Goal: Task Accomplishment & Management: Use online tool/utility

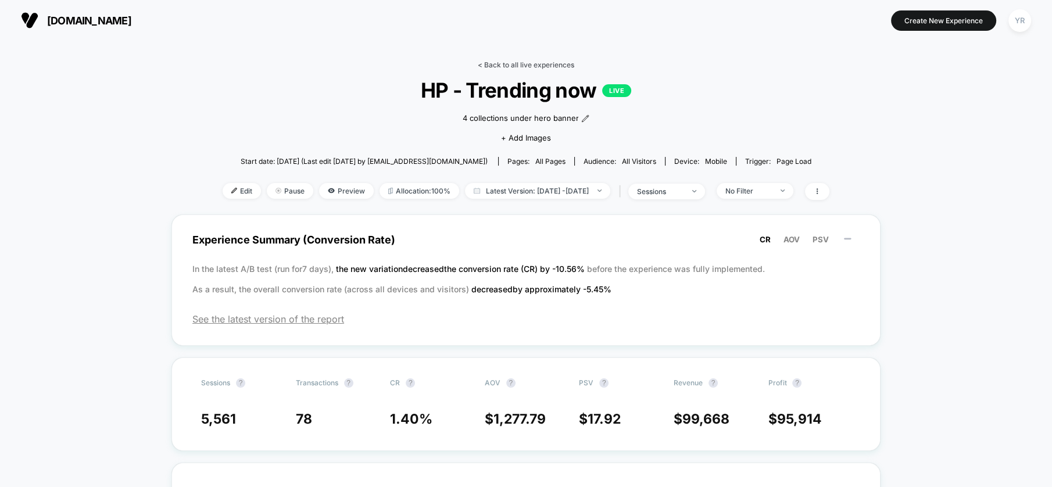
click at [540, 66] on link "< Back to all live experiences" at bounding box center [526, 64] width 96 height 9
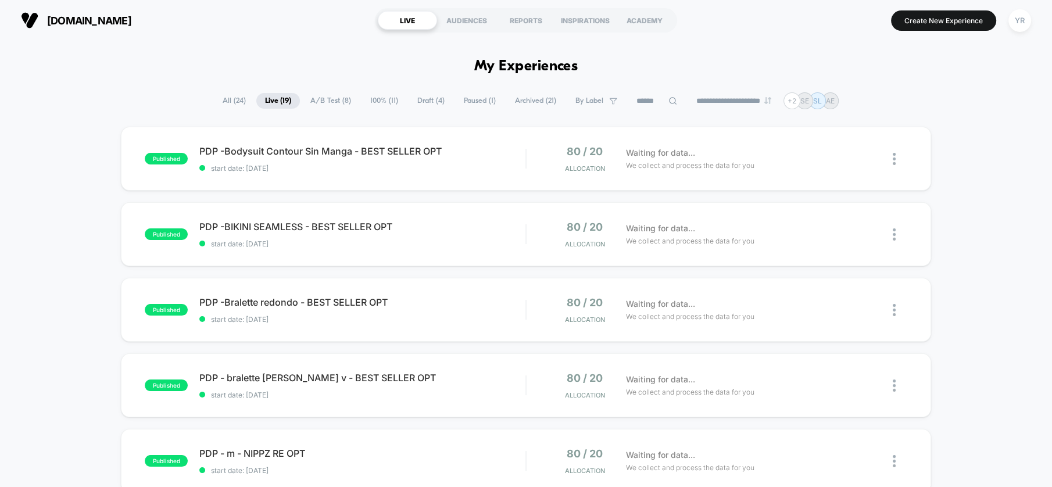
click at [326, 102] on span "A/B Test ( 8 )" at bounding box center [331, 101] width 58 height 16
click at [282, 100] on span "Live ( 19 )" at bounding box center [278, 101] width 44 height 16
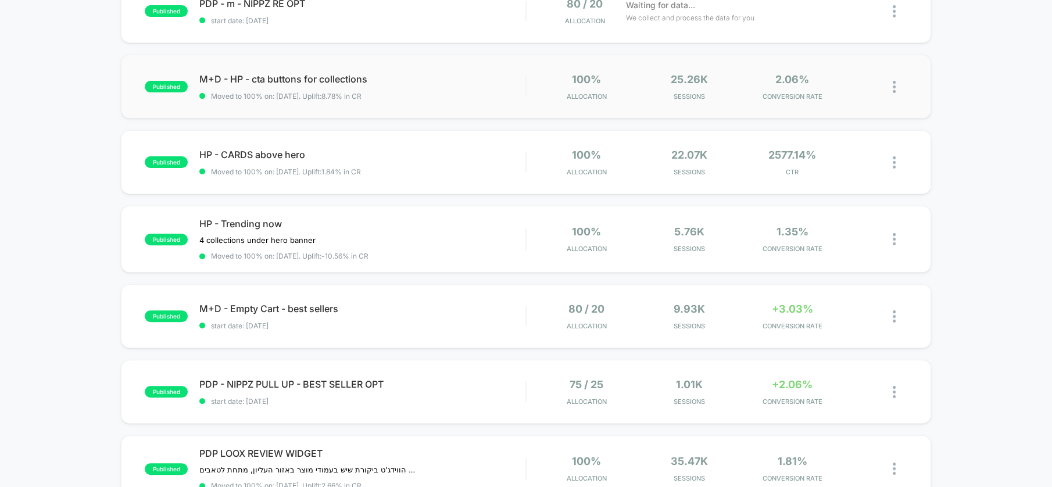
scroll to position [452, 0]
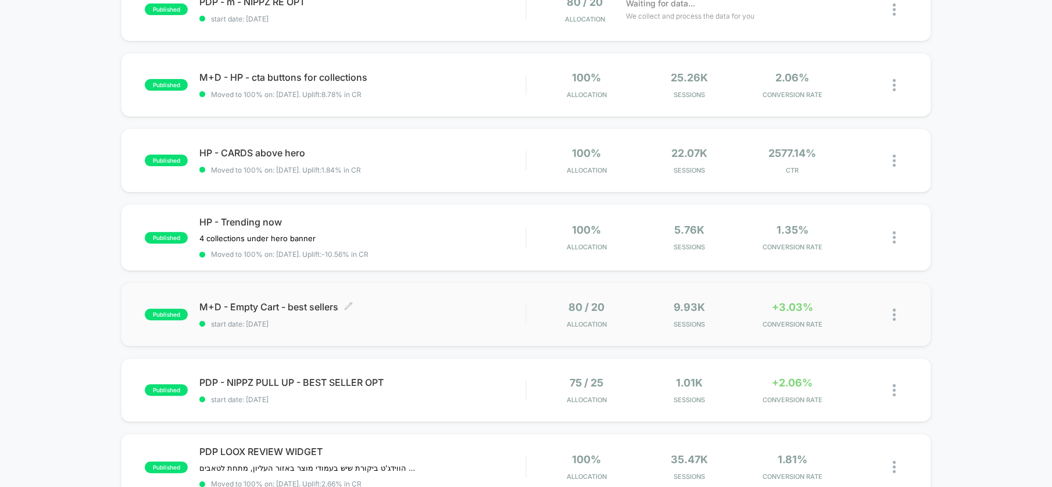
click at [442, 314] on div "M+D - Empty Cart - best sellers Click to edit experience details Click to edit …" at bounding box center [362, 314] width 326 height 27
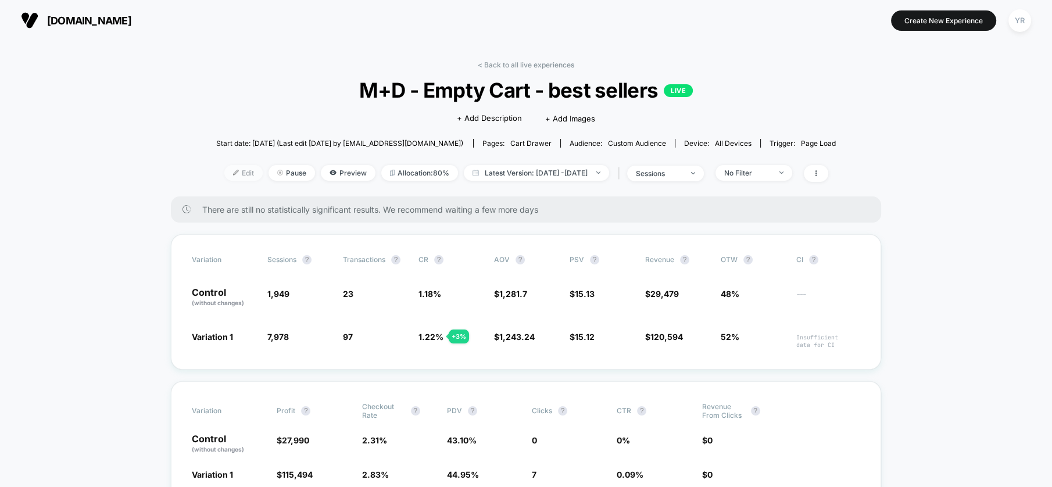
click at [224, 171] on span "Edit" at bounding box center [243, 173] width 38 height 16
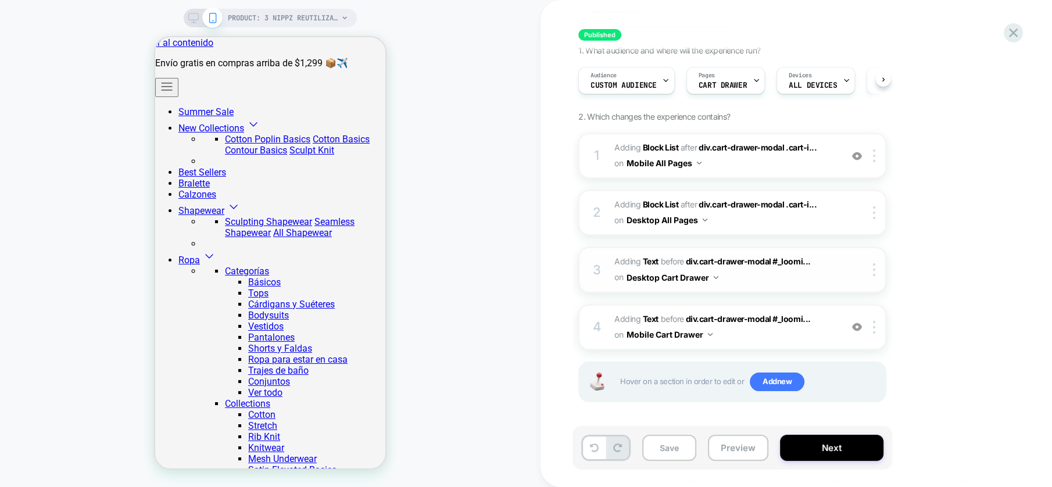
scroll to position [0, 25]
click at [651, 145] on b "Block List" at bounding box center [660, 147] width 35 height 10
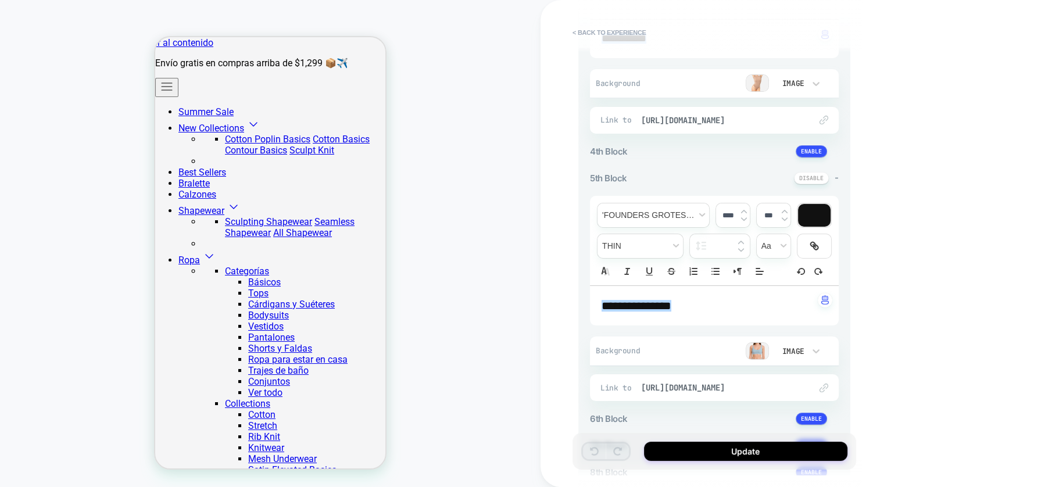
scroll to position [646, 0]
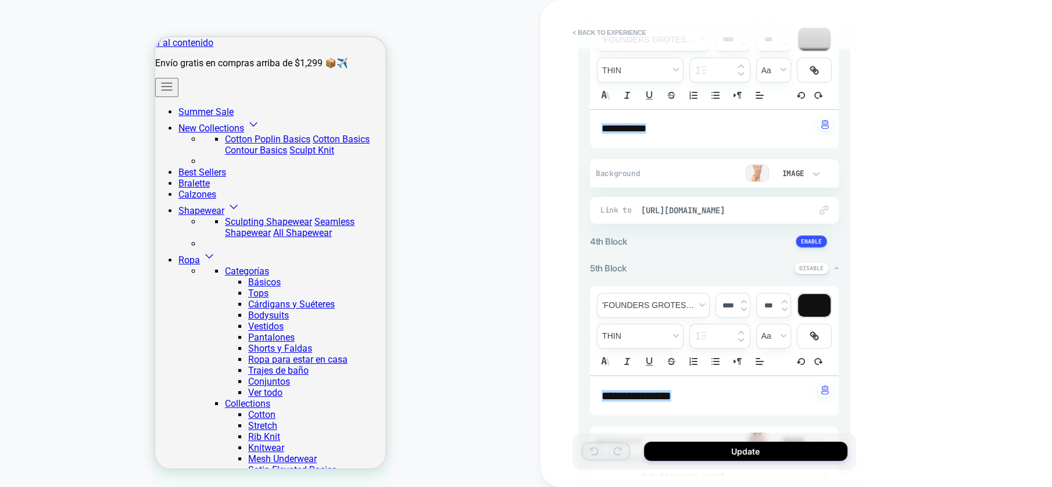
click at [700, 125] on p "**********" at bounding box center [710, 128] width 217 height 15
type input "****"
click at [762, 167] on img at bounding box center [757, 172] width 23 height 17
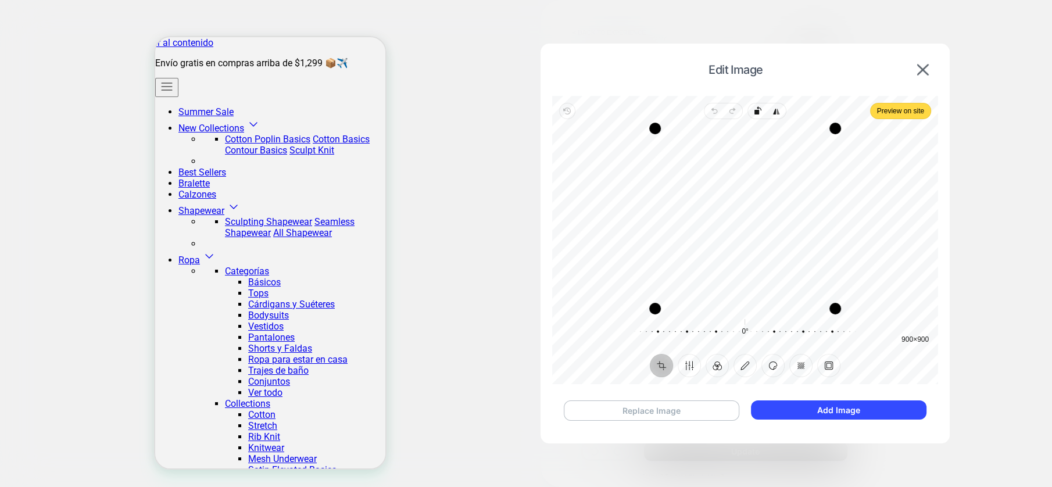
click at [686, 406] on button "Replace Image" at bounding box center [652, 410] width 176 height 20
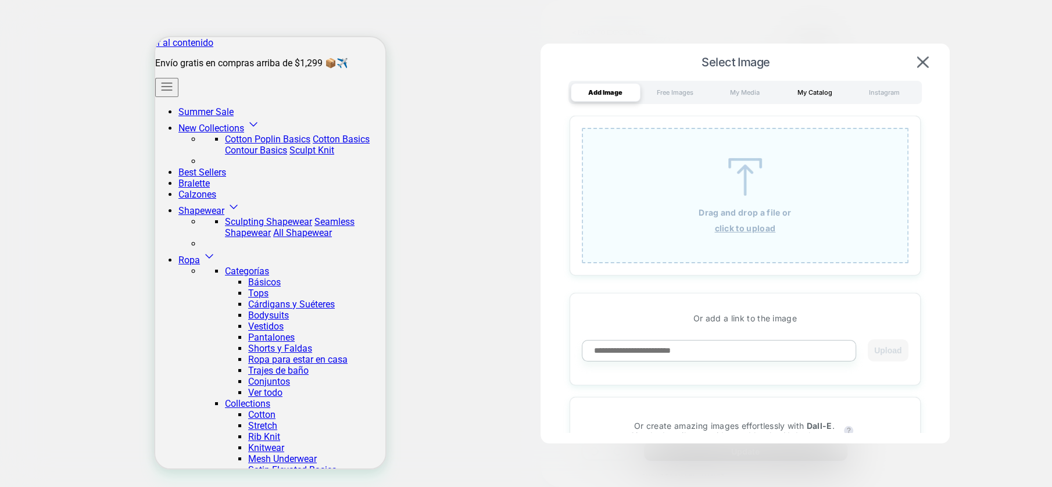
click at [806, 87] on div "My Catalog" at bounding box center [815, 92] width 70 height 19
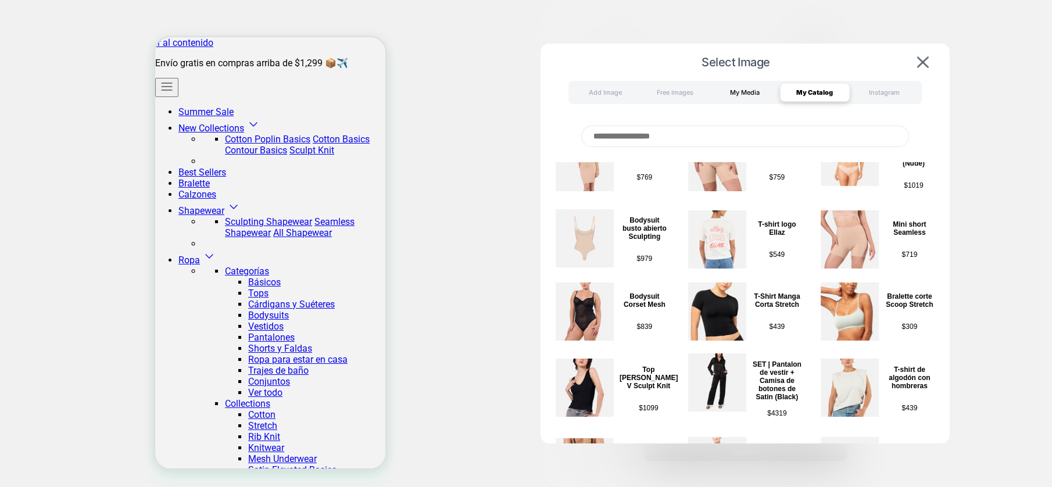
scroll to position [1100, 0]
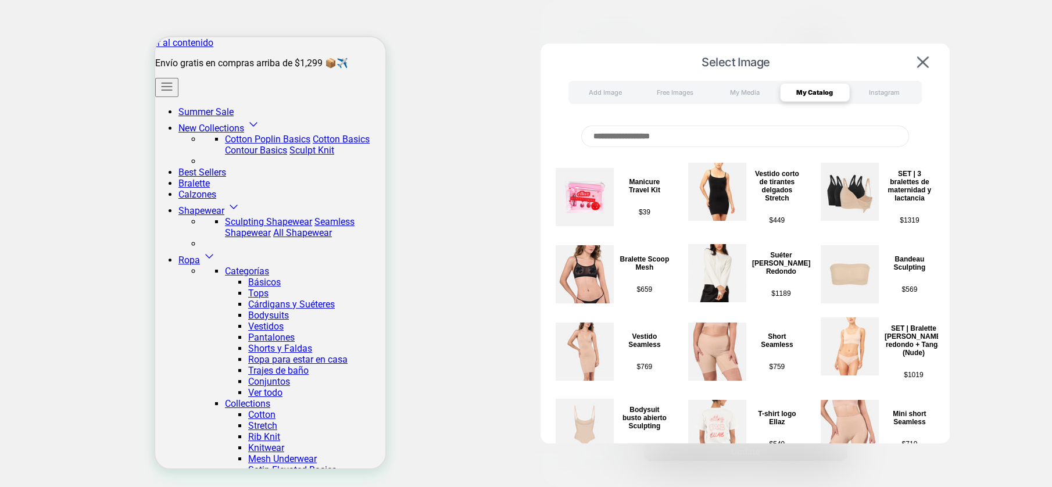
click at [731, 136] on input at bounding box center [745, 137] width 328 height 22
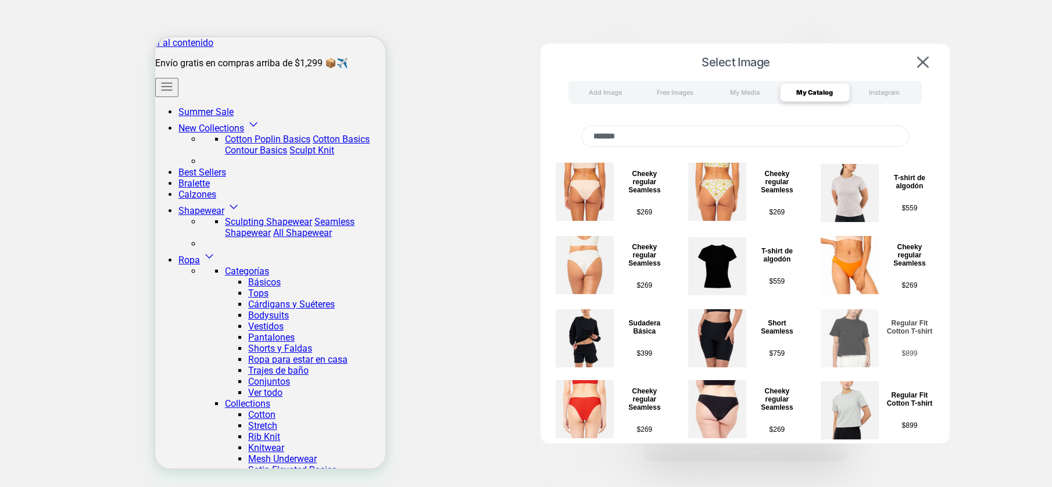
type input "*******"
click at [854, 335] on img at bounding box center [850, 338] width 58 height 58
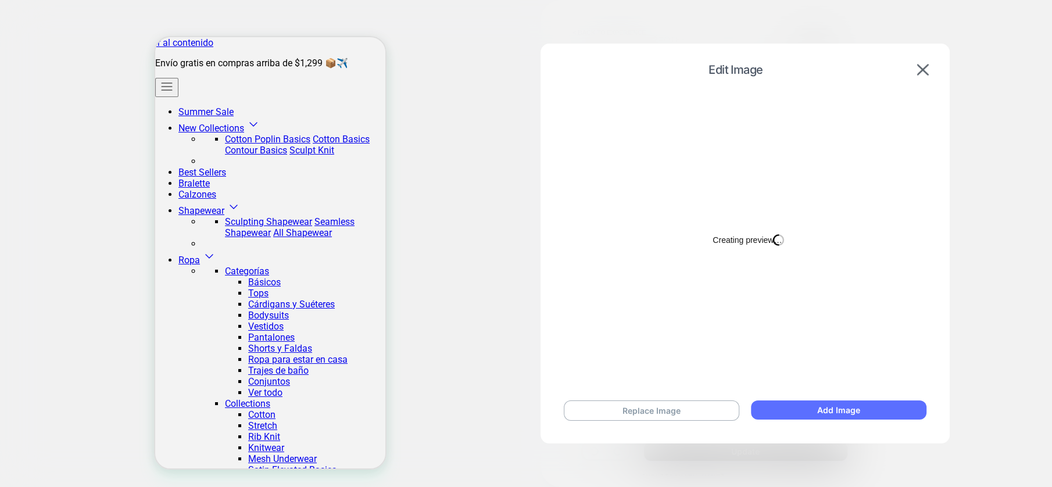
click at [855, 412] on button "Add Image" at bounding box center [838, 409] width 175 height 19
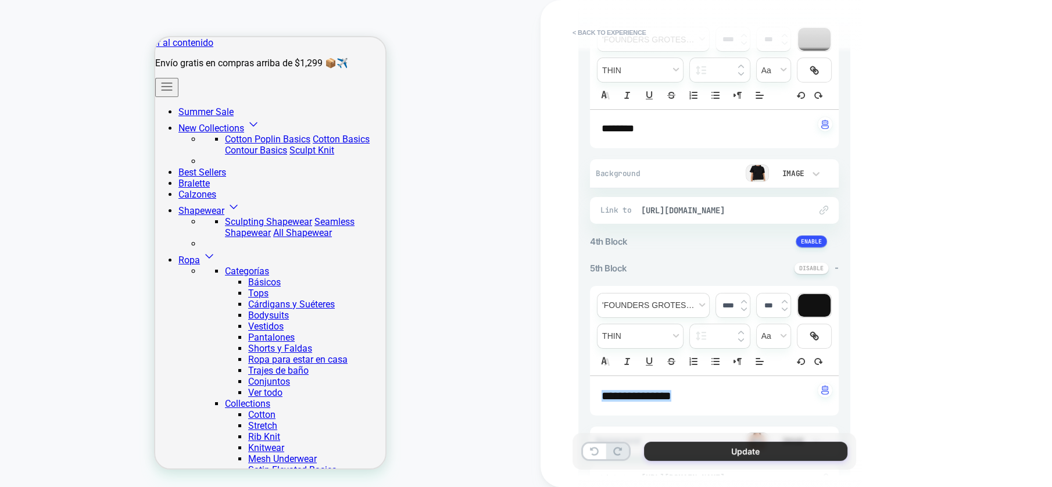
click at [784, 451] on button "Update" at bounding box center [745, 451] width 203 height 19
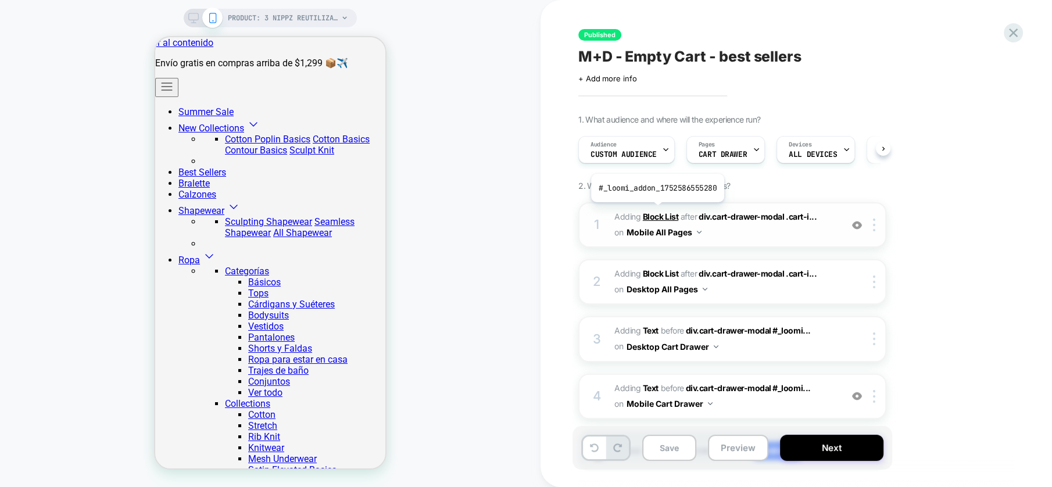
click at [657, 212] on b "Block List" at bounding box center [660, 217] width 35 height 10
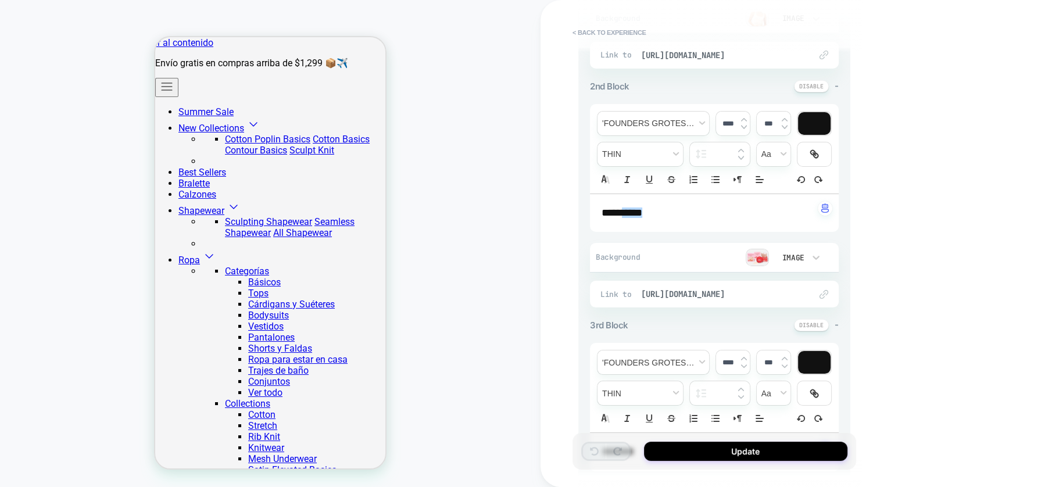
scroll to position [646, 0]
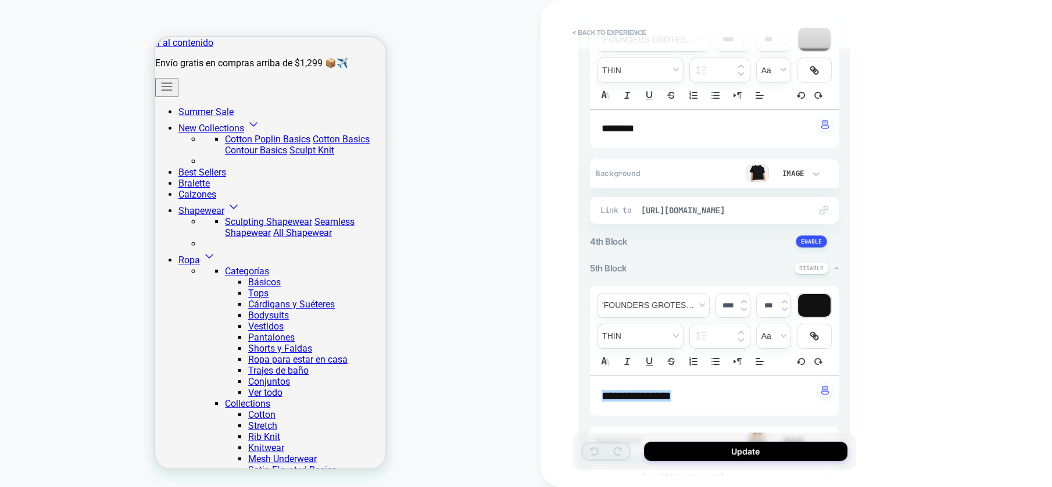
click at [755, 176] on img at bounding box center [757, 172] width 23 height 17
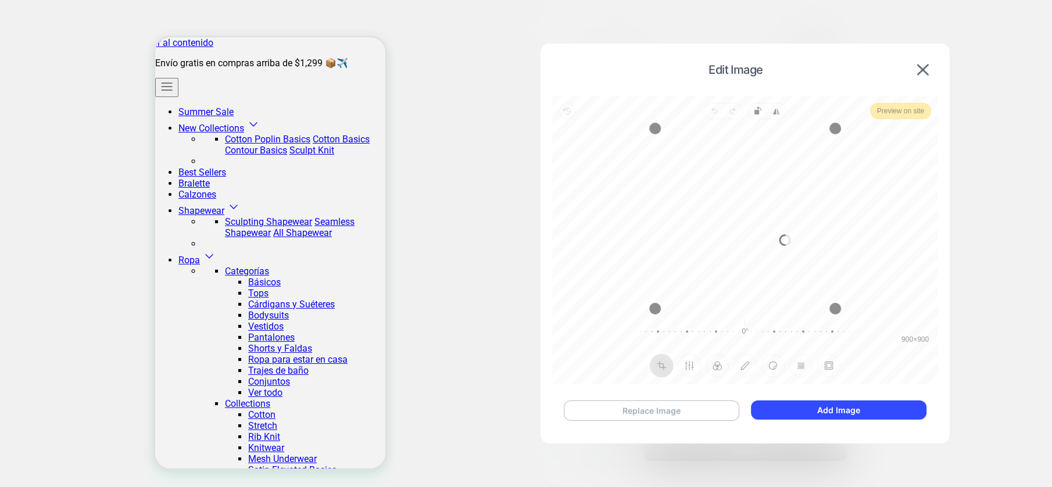
click at [689, 410] on button "Replace Image" at bounding box center [652, 410] width 176 height 20
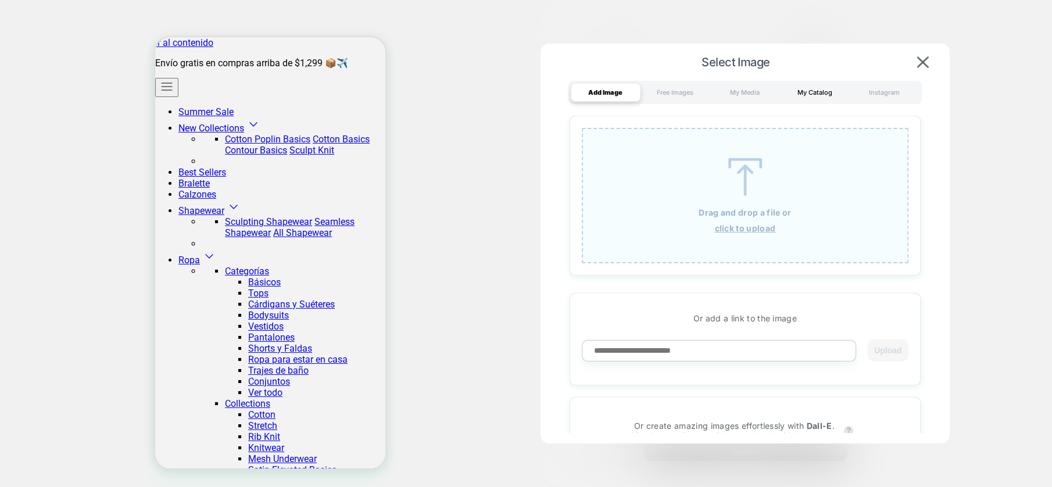
click at [802, 92] on div "My Catalog" at bounding box center [815, 92] width 70 height 19
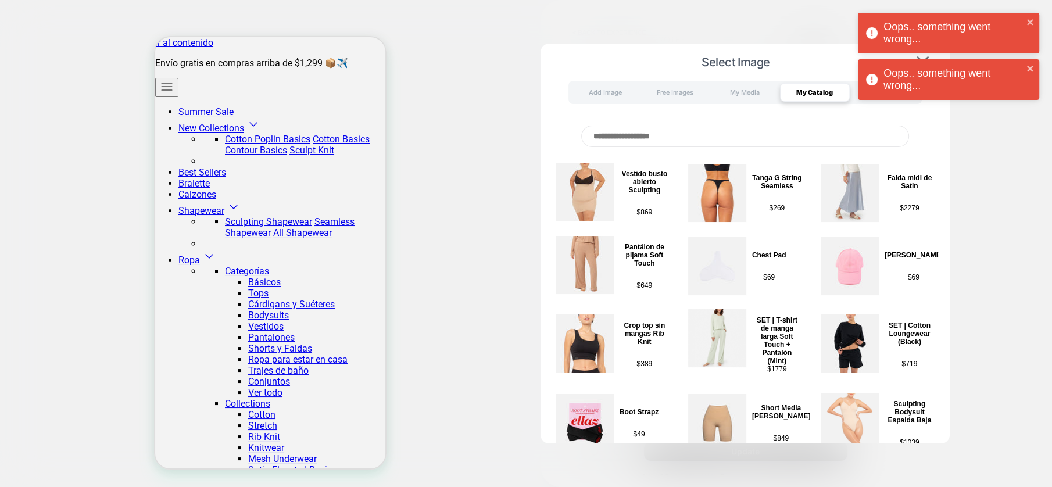
click at [703, 134] on input at bounding box center [745, 137] width 328 height 22
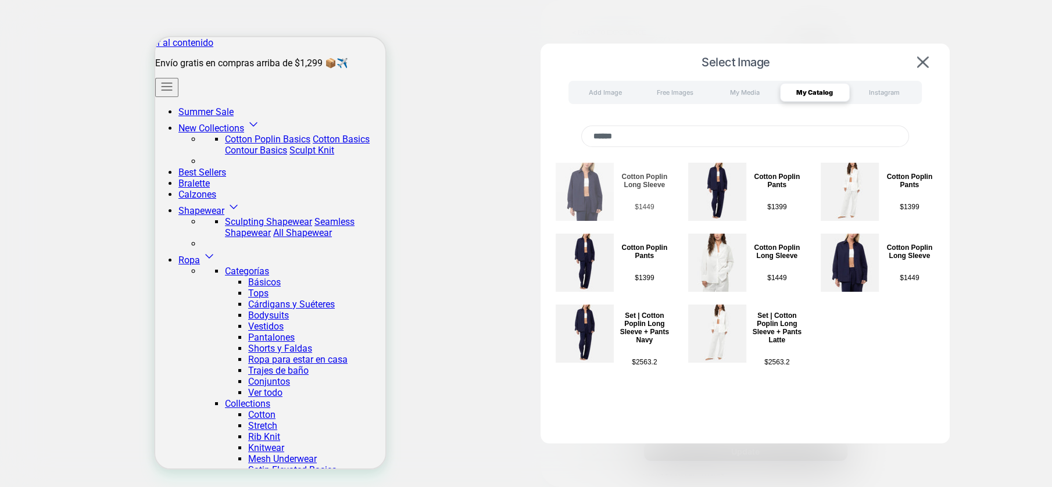
type input "******"
click at [590, 188] on img at bounding box center [585, 192] width 58 height 58
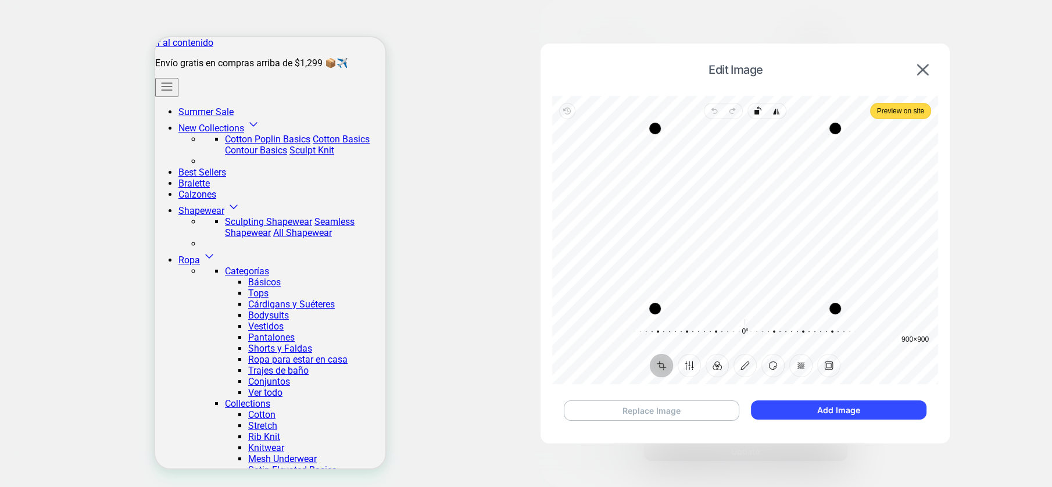
click at [671, 406] on button "Replace Image" at bounding box center [652, 410] width 176 height 20
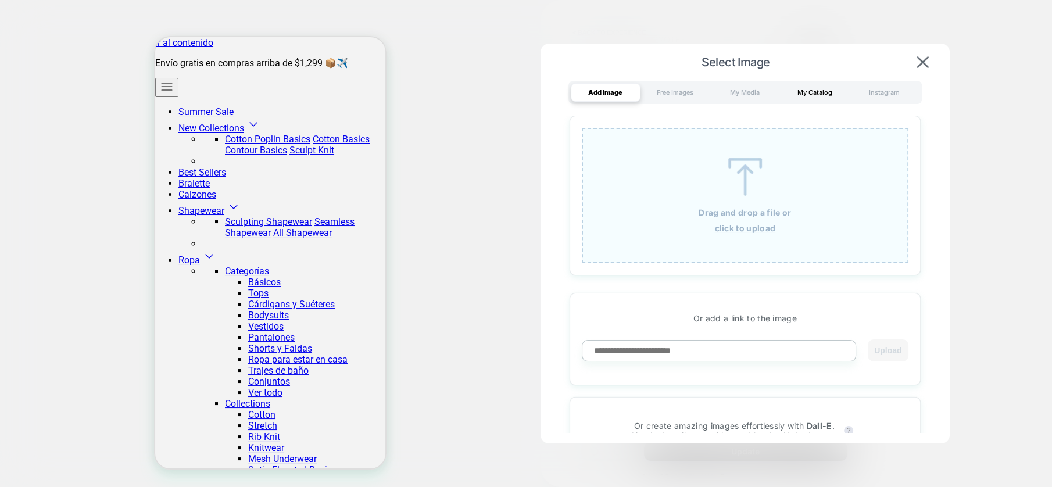
click at [817, 94] on div "My Catalog" at bounding box center [815, 92] width 70 height 19
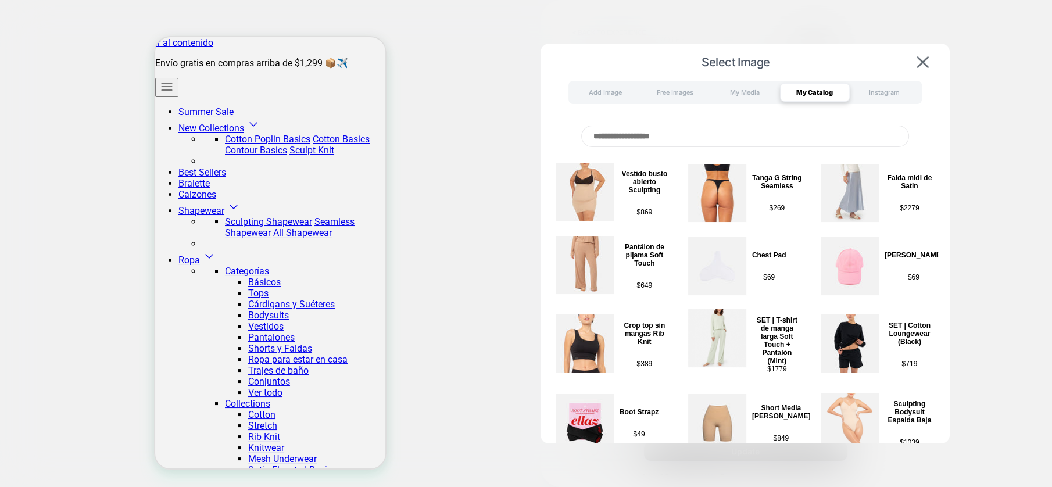
click at [738, 134] on input at bounding box center [745, 137] width 328 height 22
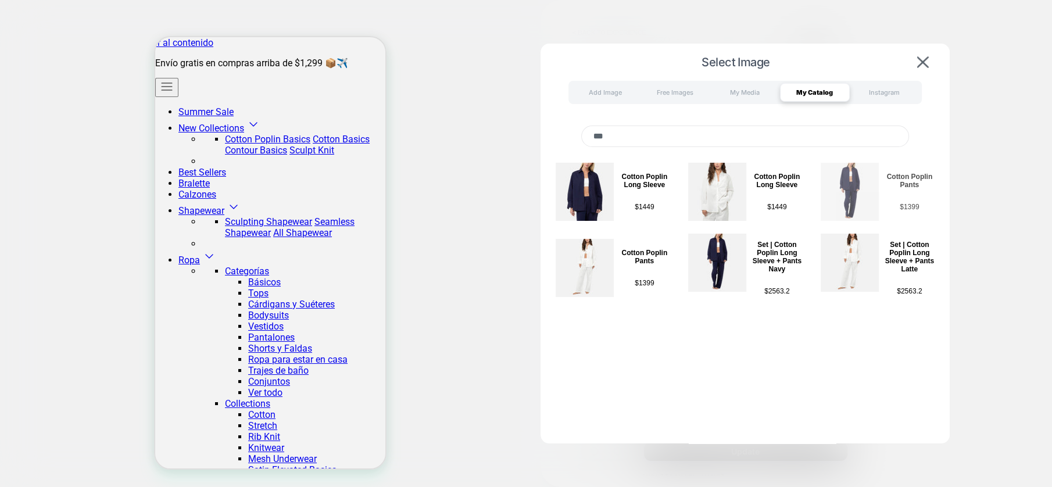
type input "***"
click at [871, 205] on img at bounding box center [850, 192] width 58 height 58
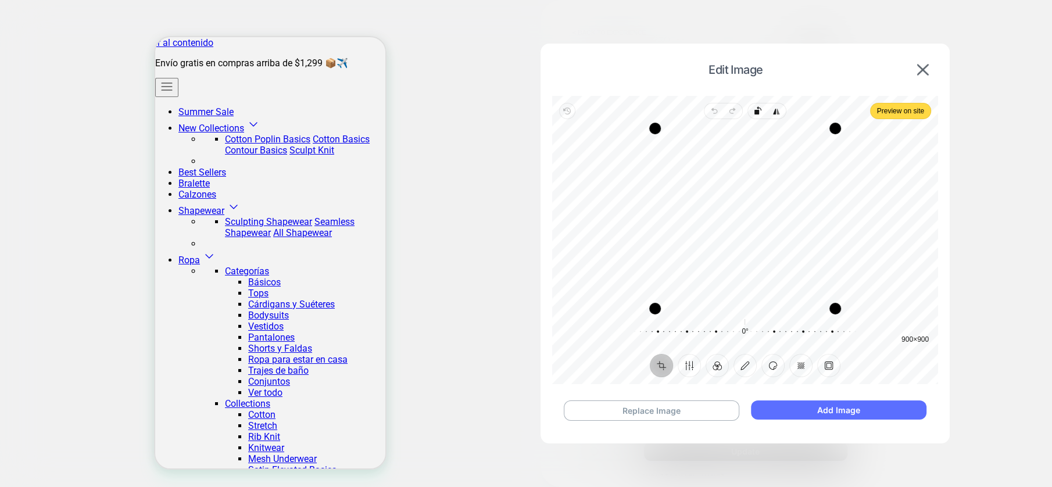
click at [871, 406] on button "Add Image" at bounding box center [838, 409] width 175 height 19
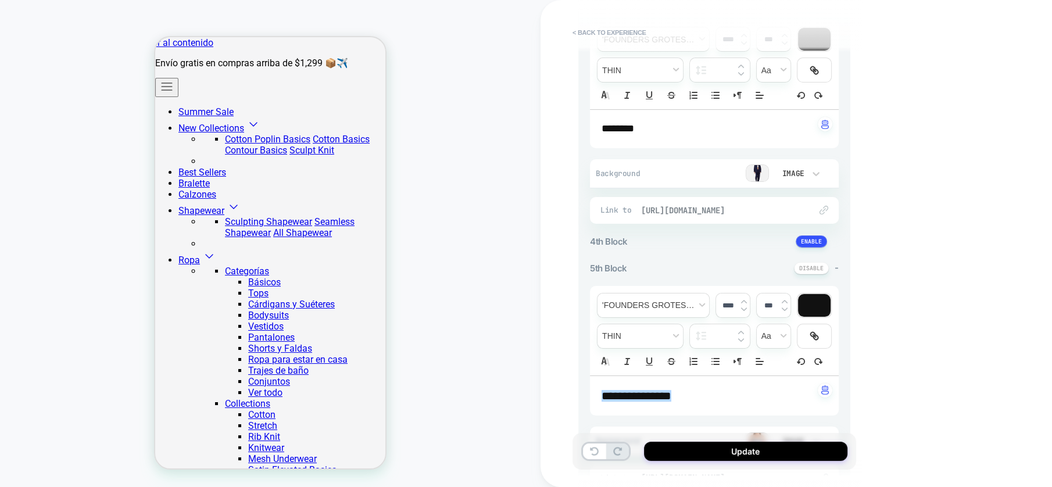
click at [744, 206] on span "[URL][DOMAIN_NAME]" at bounding box center [720, 210] width 158 height 10
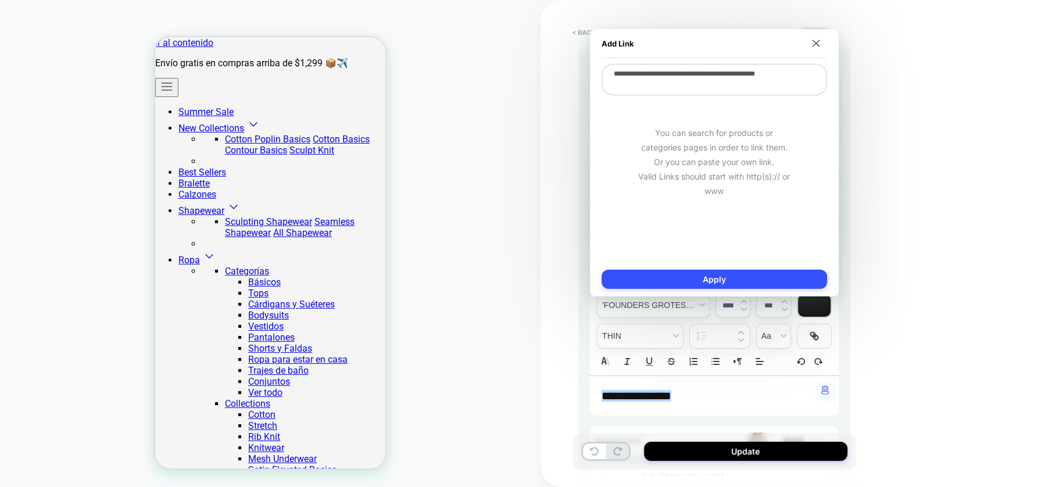
click at [719, 82] on textarea "**********" at bounding box center [715, 79] width 226 height 31
type textarea "*"
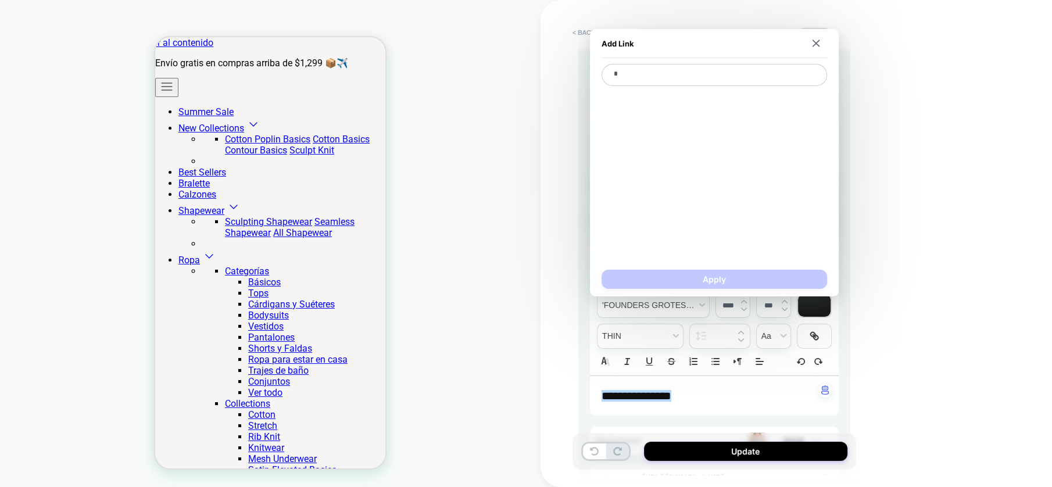
type textarea "*"
type textarea "**"
type textarea "*"
type textarea "***"
type textarea "*"
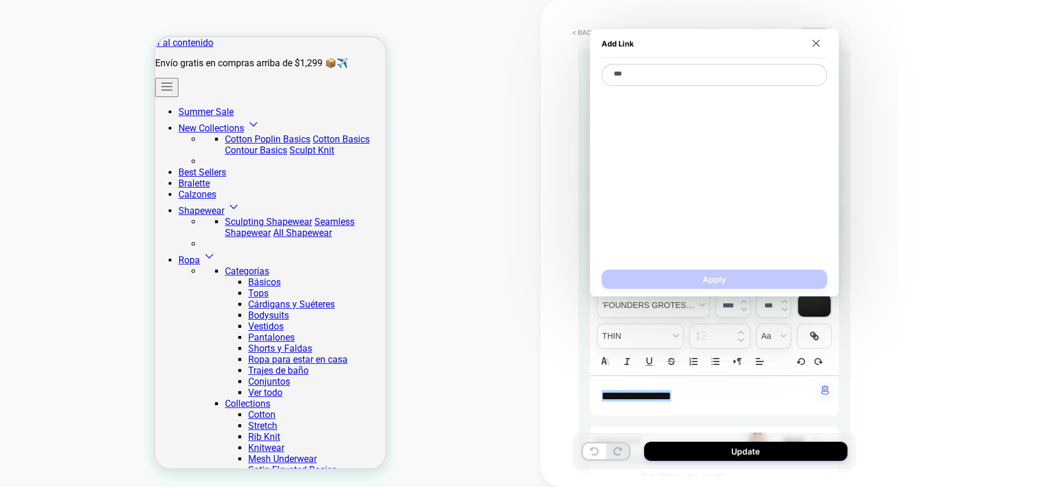
type textarea "**"
type textarea "*"
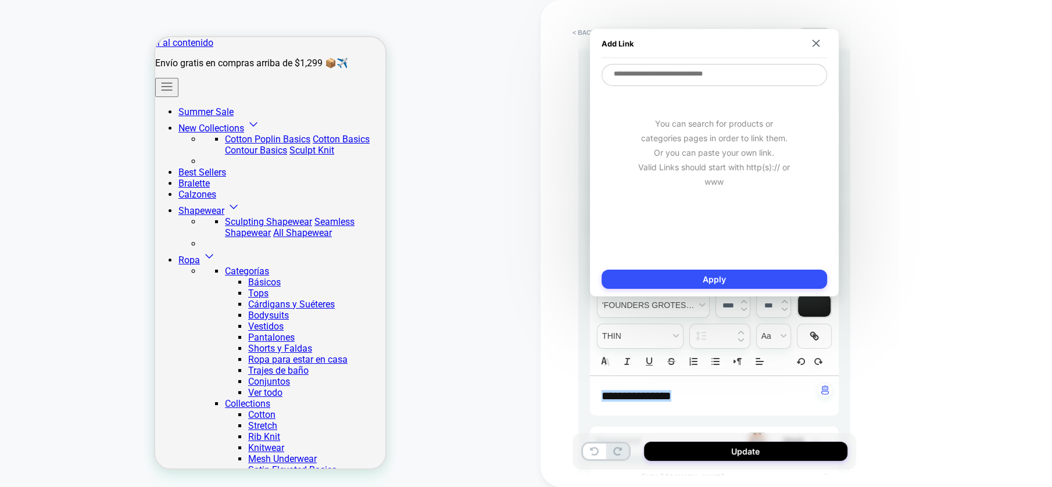
type textarea "*"
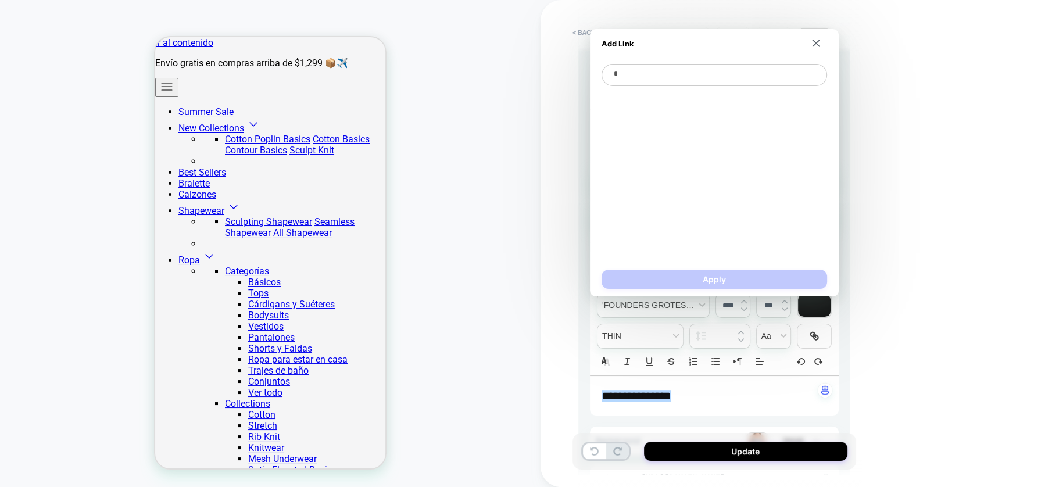
type textarea "*"
type textarea "**"
type textarea "*"
type textarea "***"
type textarea "*"
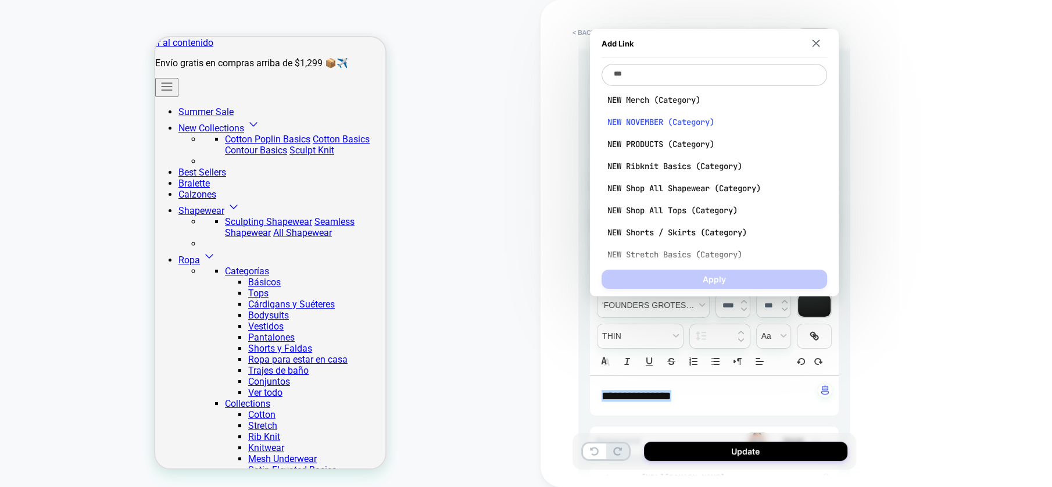
scroll to position [110, 0]
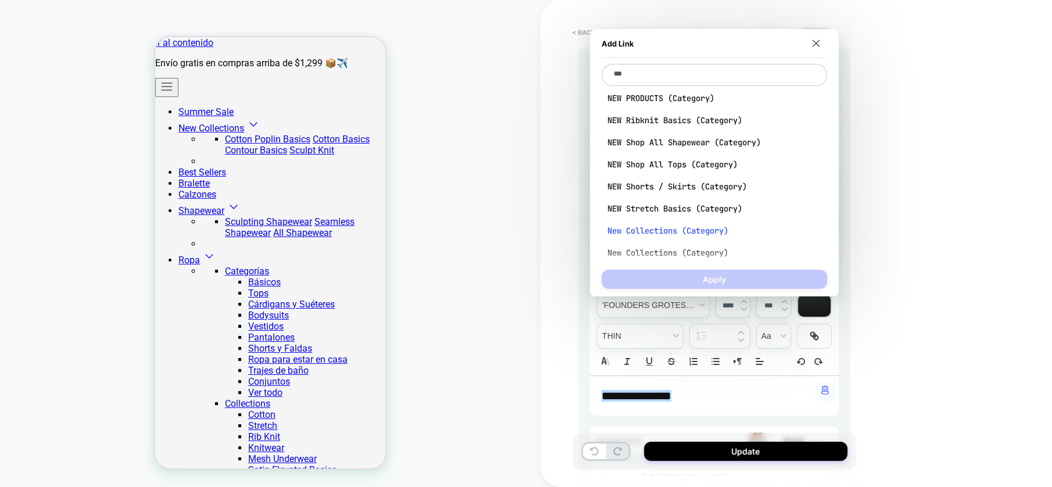
type textarea "***"
click at [667, 228] on span "New Collections (Category)" at bounding box center [714, 231] width 214 height 10
type textarea "*"
type textarea "**********"
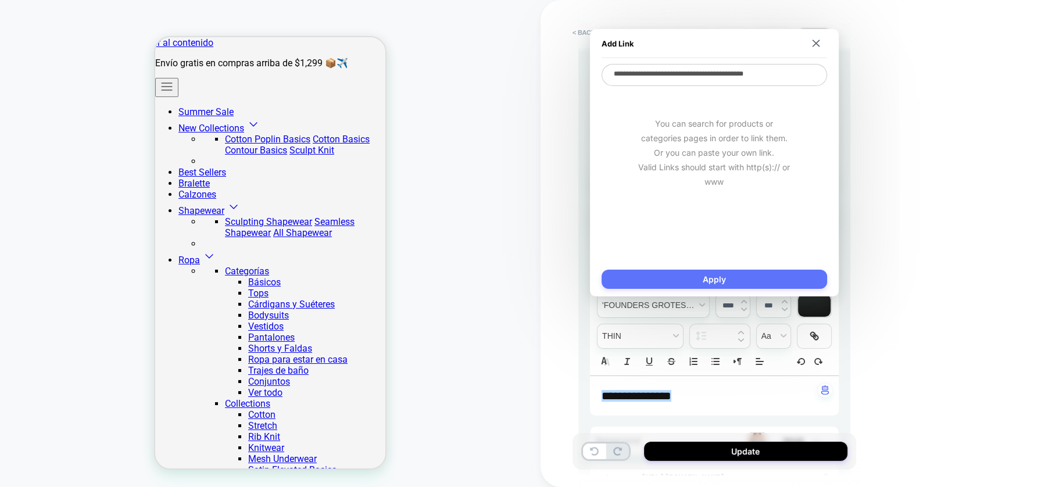
click at [795, 276] on button "Apply" at bounding box center [715, 279] width 226 height 19
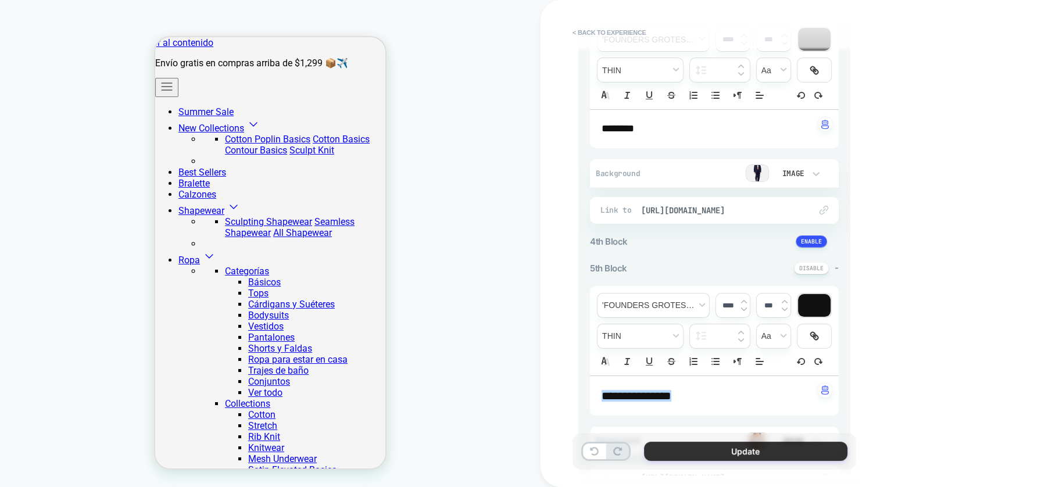
click at [772, 453] on button "Update" at bounding box center [745, 451] width 203 height 19
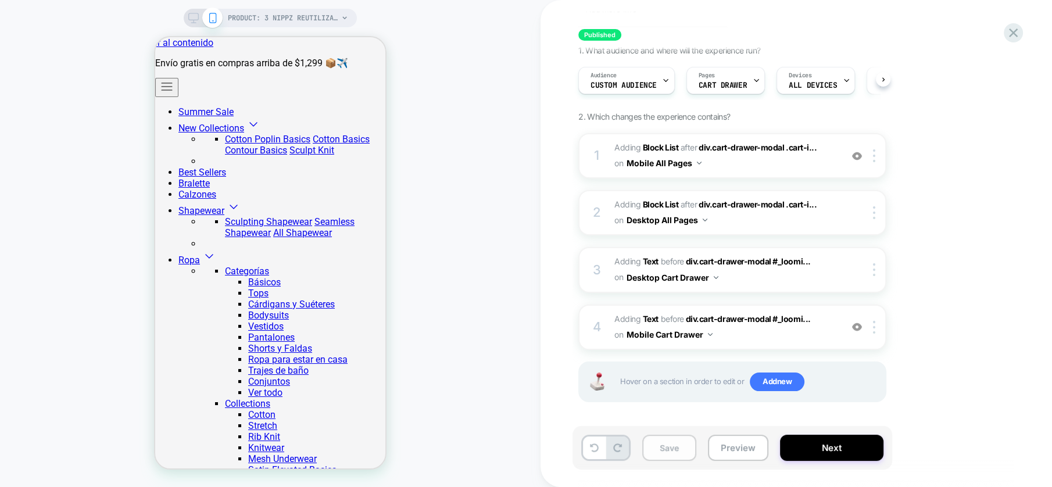
scroll to position [0, 0]
click at [672, 452] on button "Save" at bounding box center [669, 448] width 54 height 26
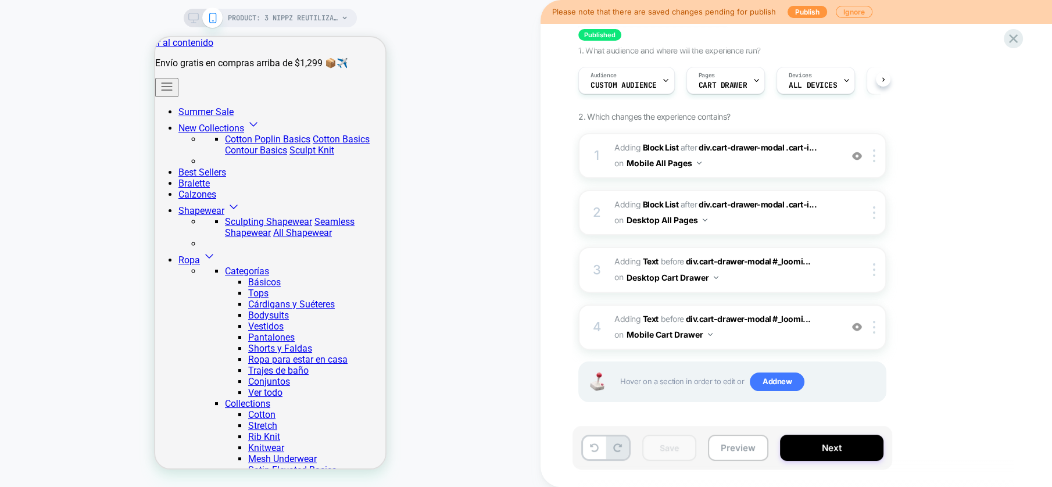
click at [196, 19] on icon at bounding box center [193, 18] width 10 height 10
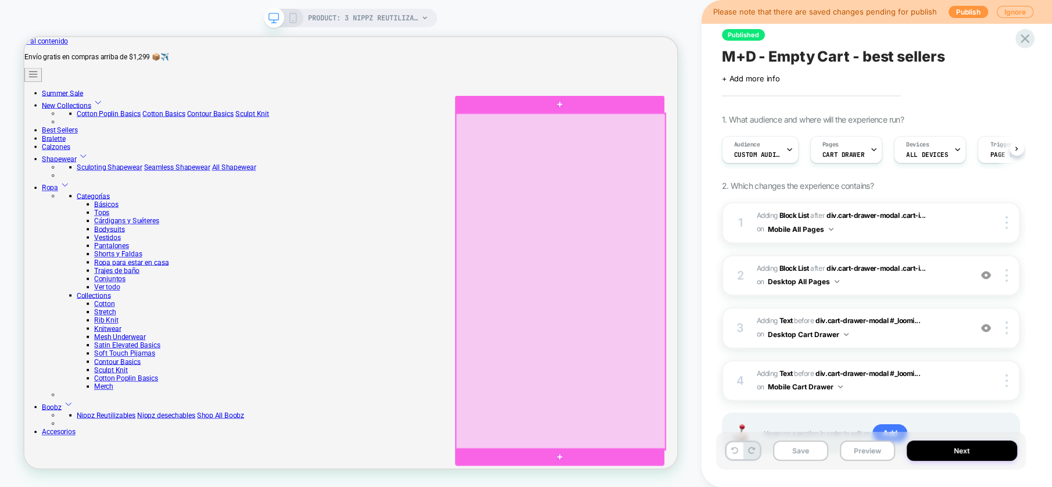
click at [798, 413] on div at bounding box center [739, 363] width 279 height 448
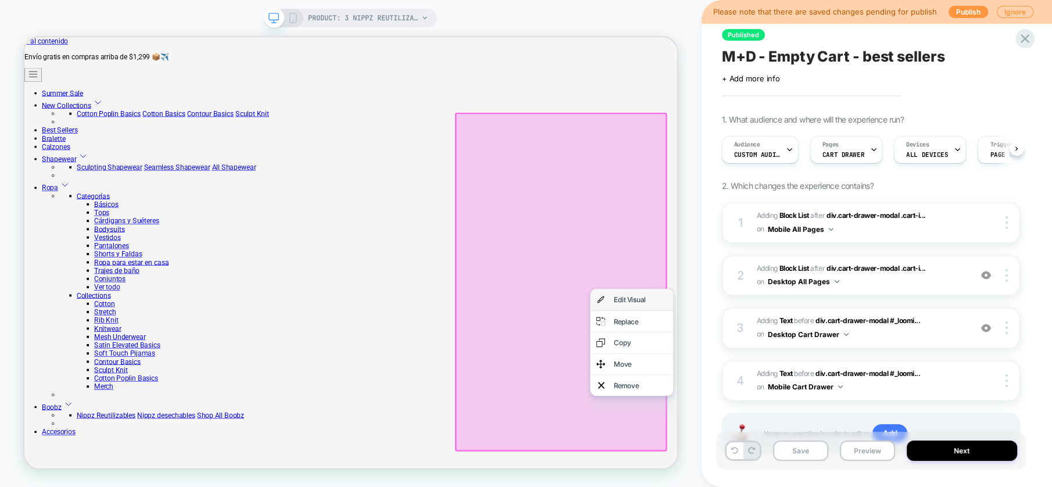
click at [806, 386] on div "Edit Visual" at bounding box center [834, 387] width 110 height 28
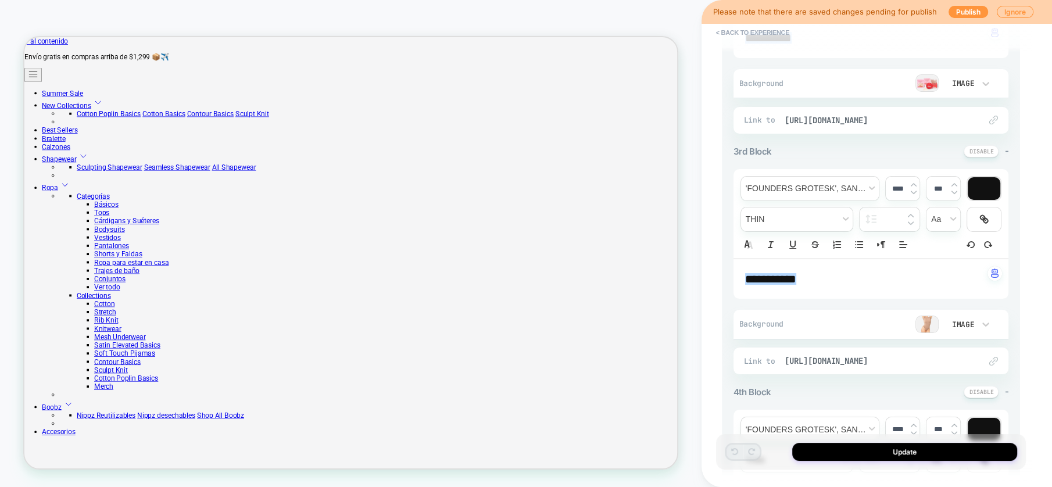
scroll to position [516, 0]
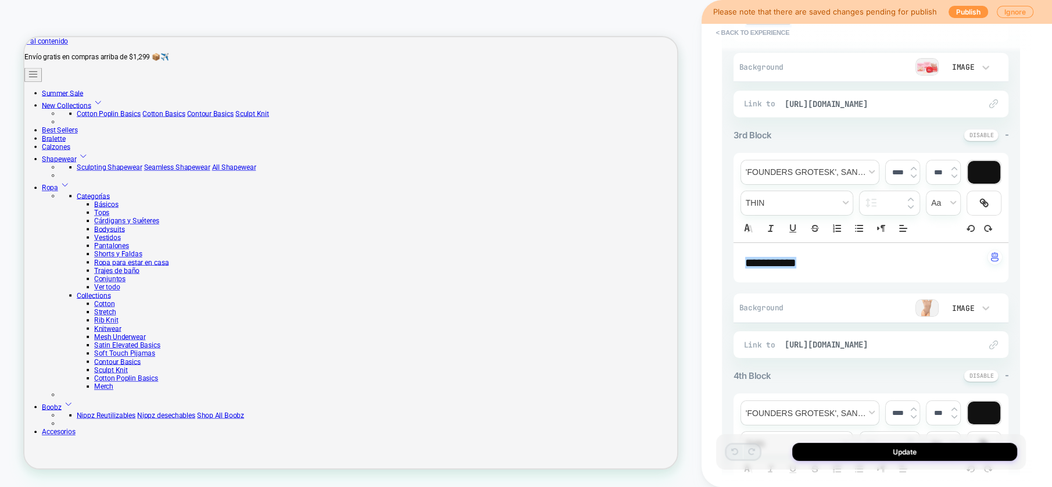
click at [925, 306] on img at bounding box center [926, 307] width 23 height 17
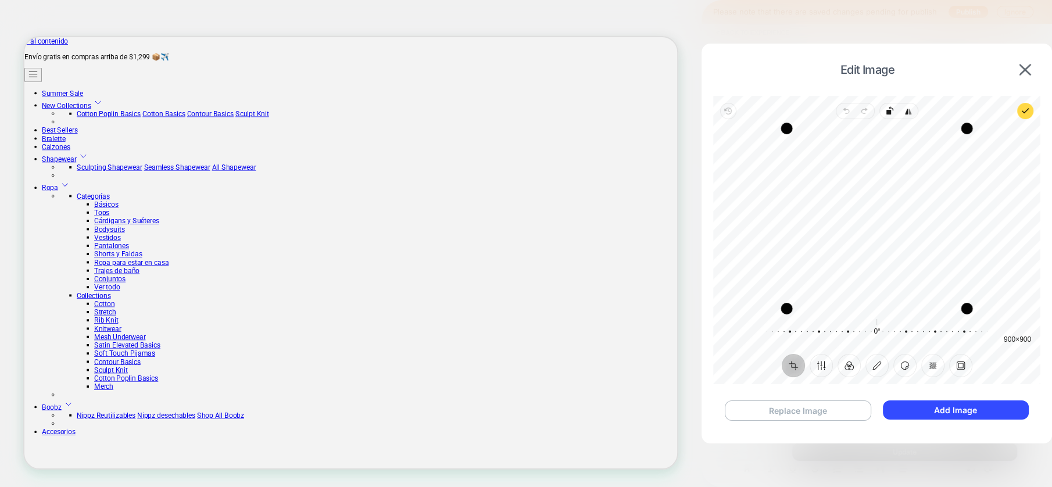
click at [847, 414] on button "Replace Image" at bounding box center [798, 410] width 146 height 20
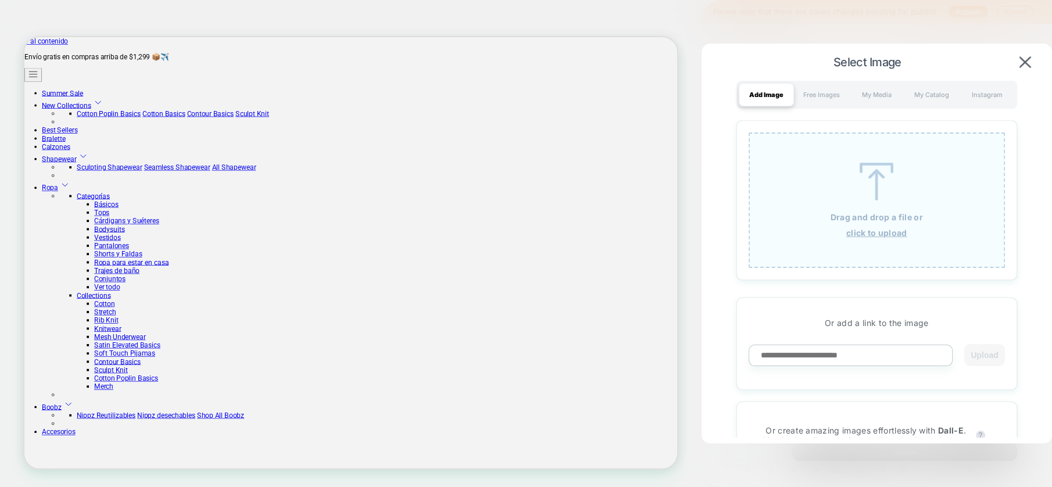
click at [854, 358] on input at bounding box center [851, 356] width 205 height 22
click at [877, 170] on img at bounding box center [876, 182] width 52 height 38
click at [928, 91] on div "My Catalog" at bounding box center [931, 94] width 55 height 23
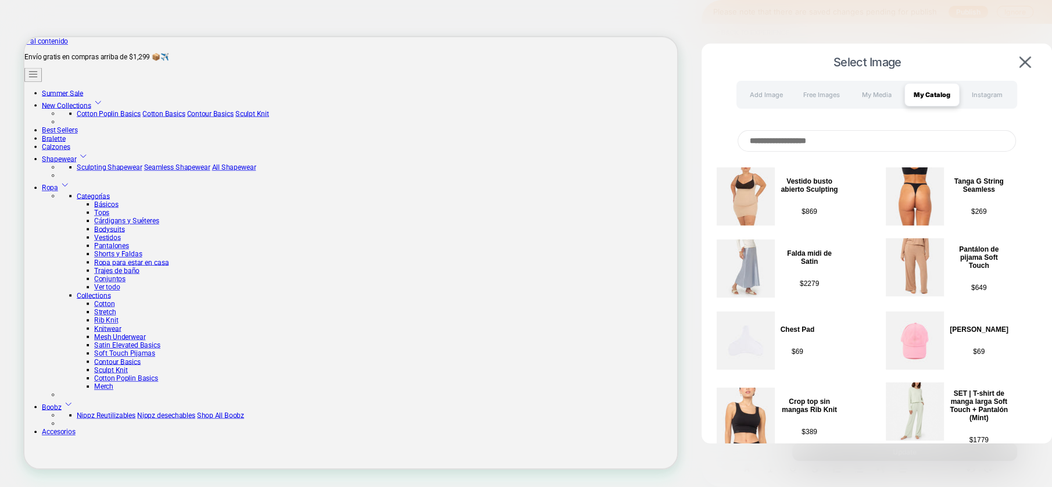
click at [847, 145] on input at bounding box center [877, 141] width 278 height 22
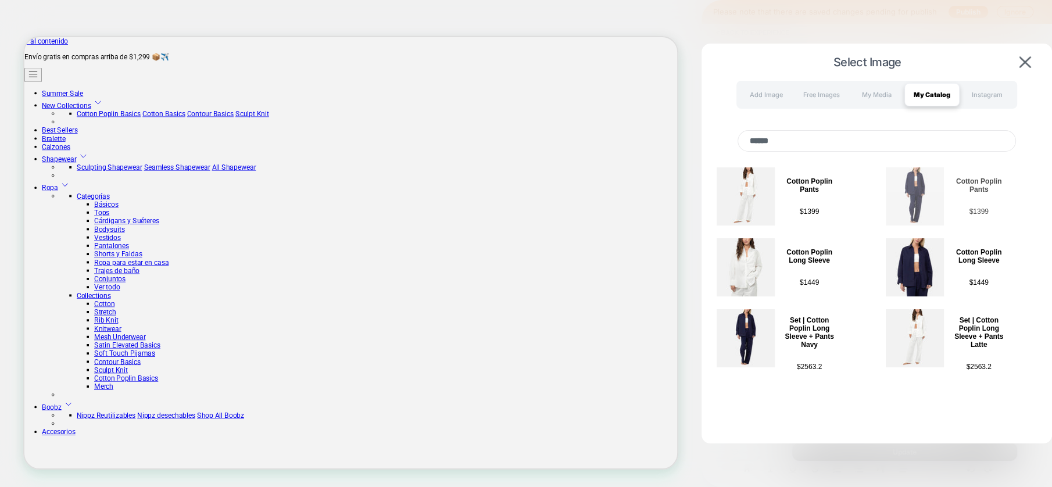
type input "******"
click at [910, 194] on img at bounding box center [915, 196] width 58 height 58
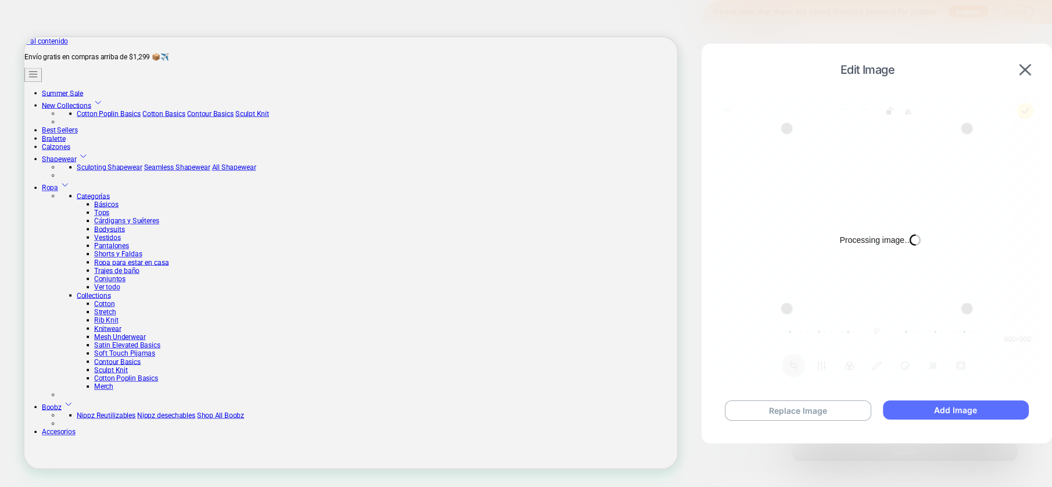
click at [917, 414] on button "Add Image" at bounding box center [956, 409] width 146 height 19
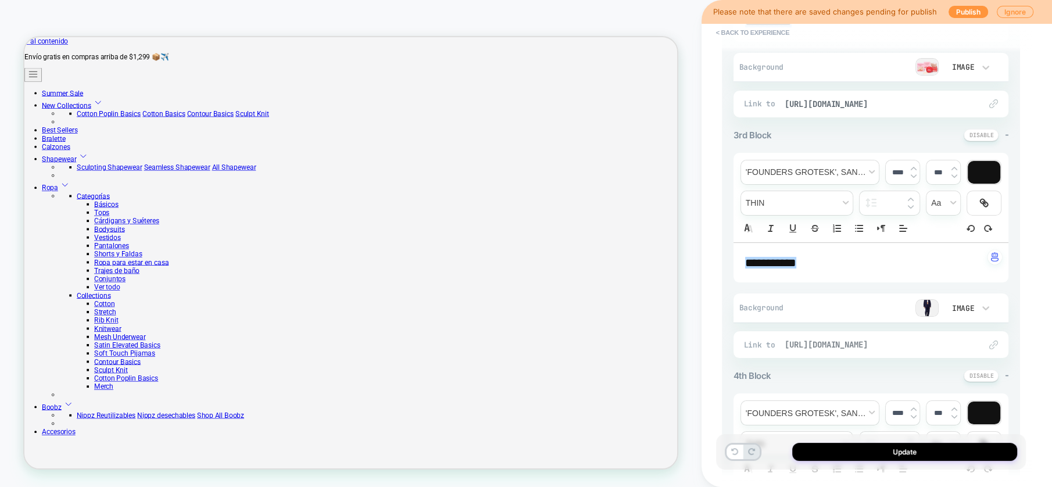
click at [887, 341] on span "[URL][DOMAIN_NAME]" at bounding box center [877, 344] width 184 height 10
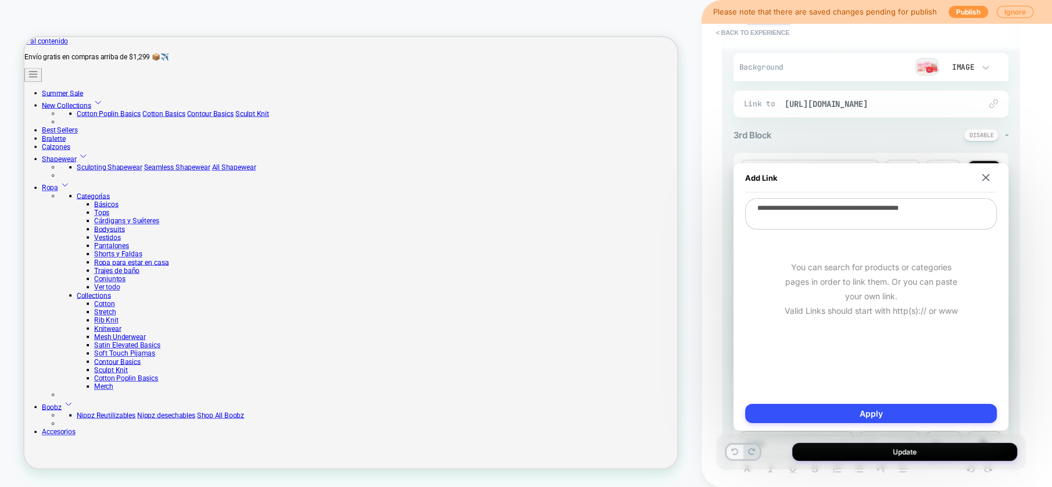
click at [859, 210] on textarea "**********" at bounding box center [871, 213] width 252 height 31
paste textarea
type textarea "*"
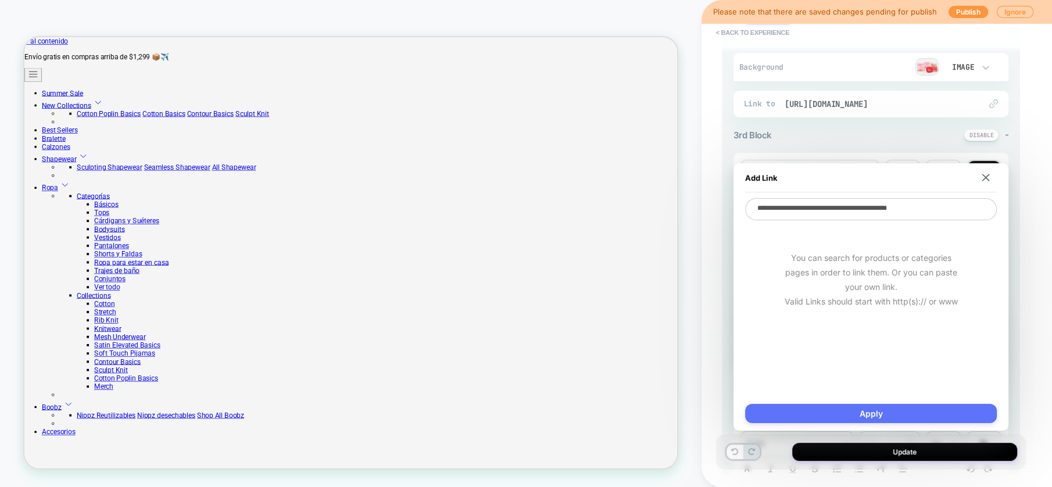
type textarea "**********"
click at [940, 412] on button "Apply" at bounding box center [871, 413] width 252 height 19
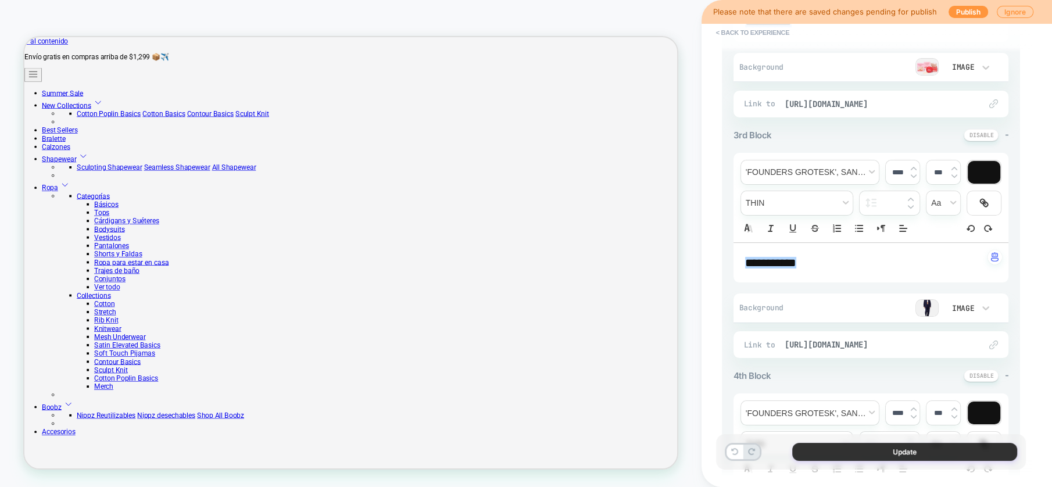
click at [949, 451] on button "Update" at bounding box center [904, 452] width 225 height 18
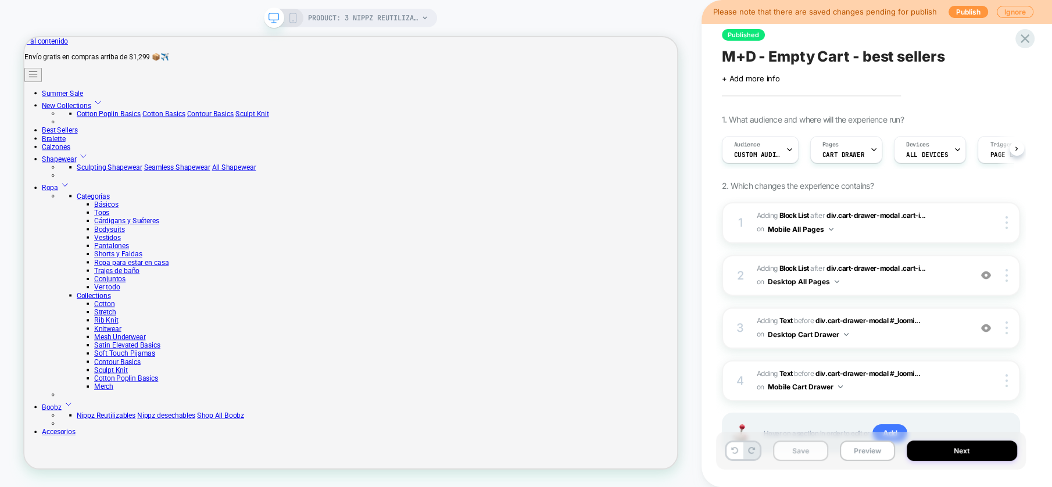
scroll to position [0, 0]
click at [809, 448] on button "Save" at bounding box center [800, 451] width 55 height 20
click at [947, 449] on button "Next" at bounding box center [962, 451] width 110 height 20
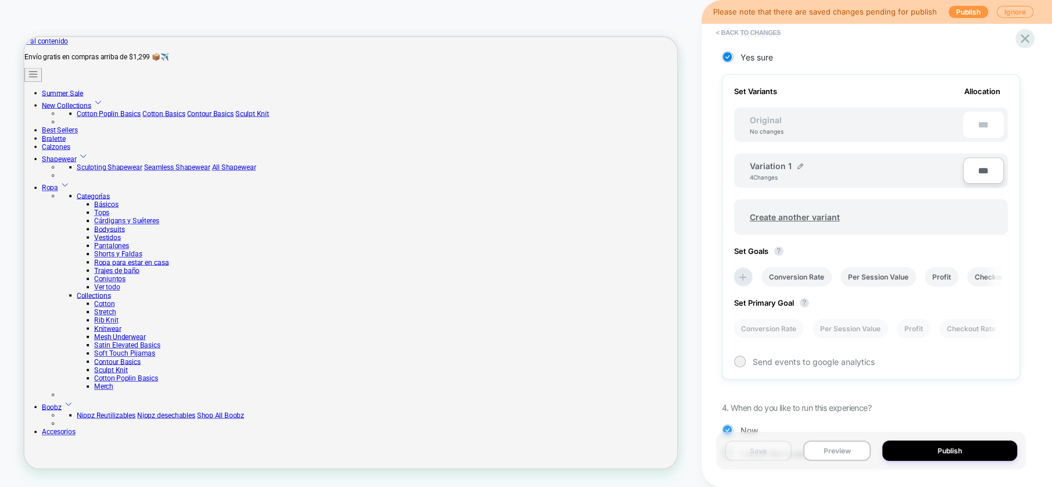
scroll to position [353, 0]
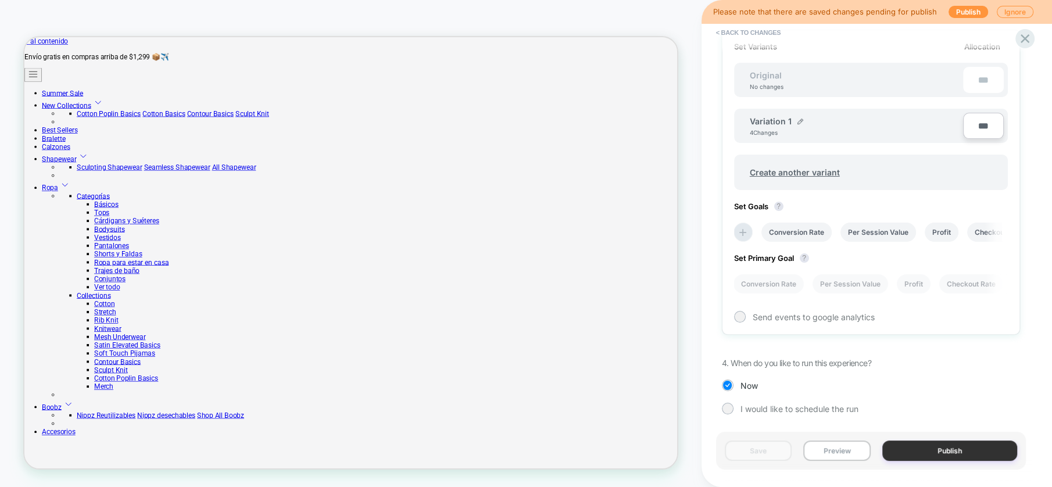
click at [950, 448] on button "Publish" at bounding box center [949, 451] width 135 height 20
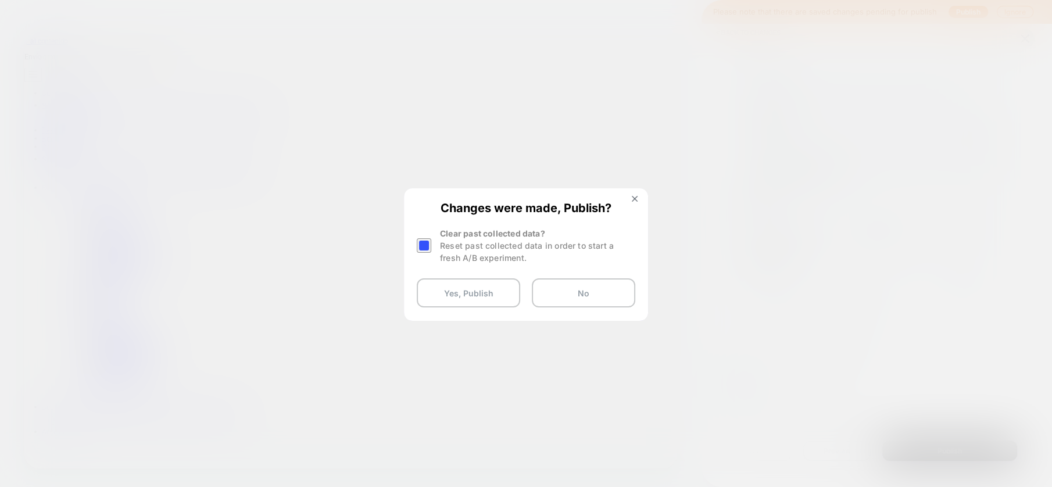
click at [423, 245] on div at bounding box center [424, 245] width 15 height 15
click at [452, 298] on button "Yes, Publish" at bounding box center [468, 292] width 103 height 29
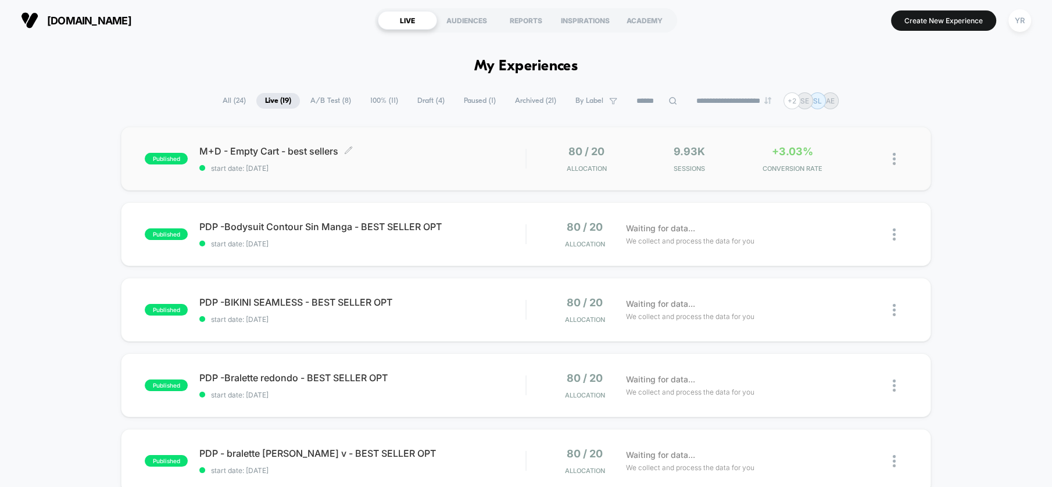
click at [408, 152] on span "M+D - Empty Cart - best sellers Click to edit experience details" at bounding box center [362, 151] width 326 height 12
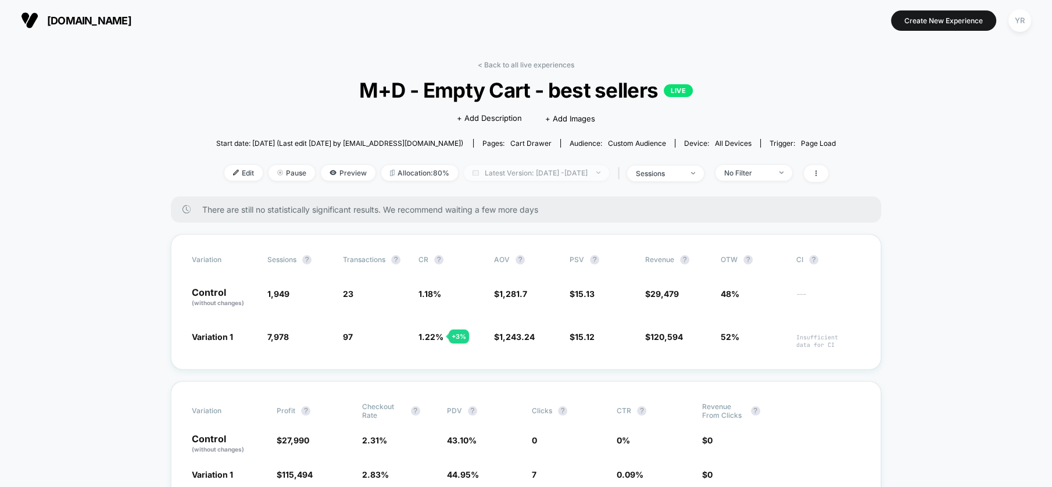
click at [561, 174] on span "Latest Version: [DATE] - [DATE]" at bounding box center [536, 173] width 145 height 16
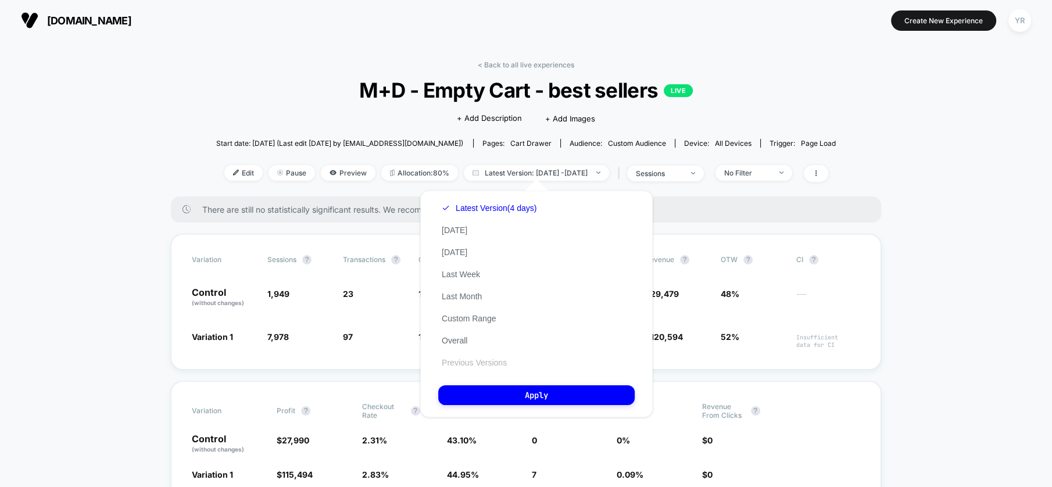
click at [500, 359] on button "Previous Versions" at bounding box center [474, 362] width 72 height 10
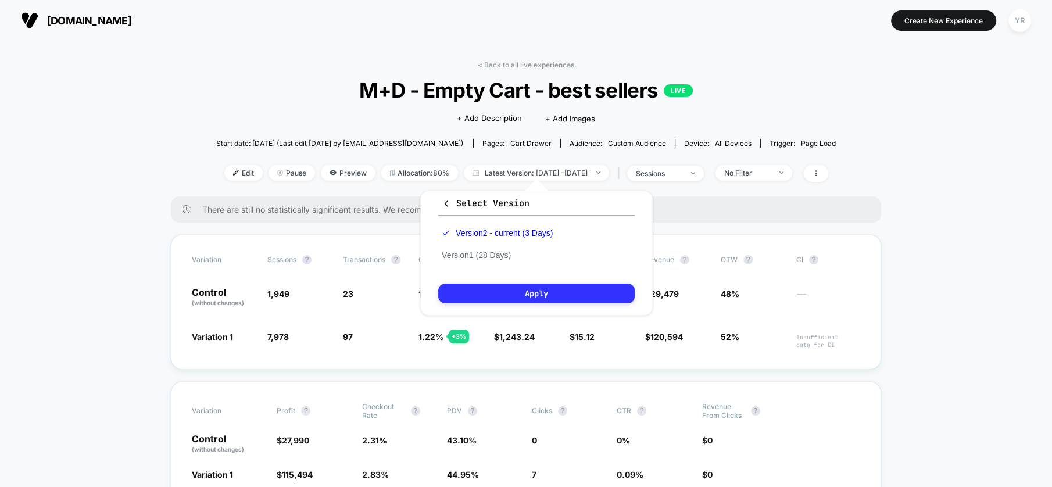
click at [500, 295] on button "Apply" at bounding box center [536, 294] width 196 height 20
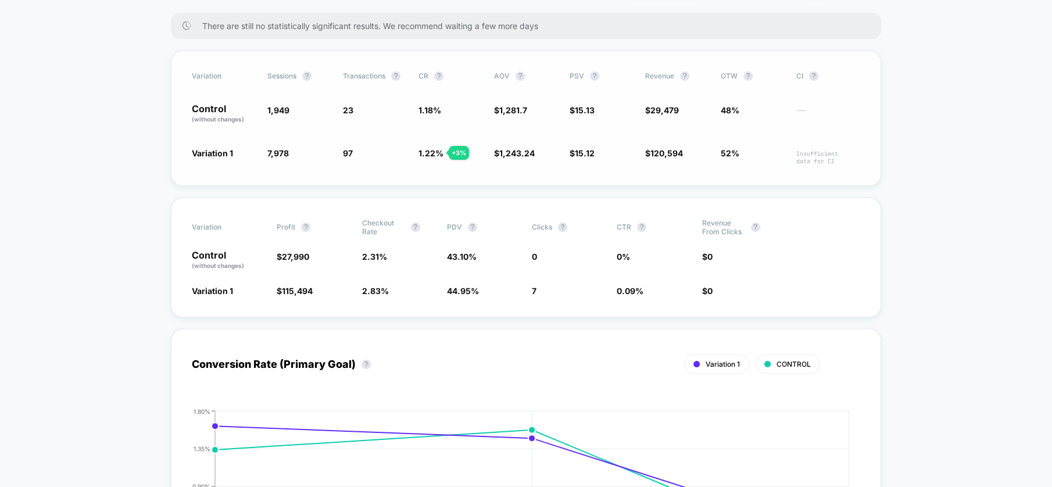
scroll to position [65, 0]
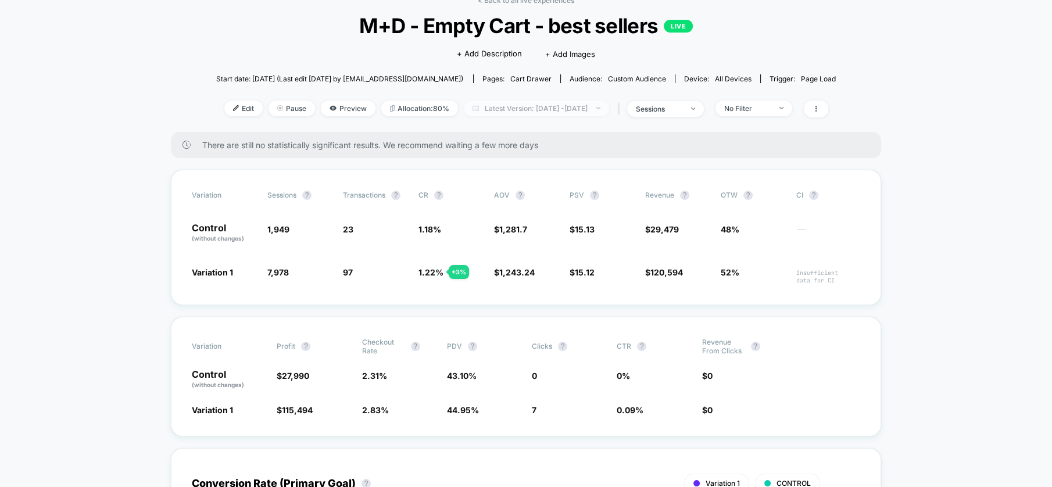
click at [518, 103] on span "Latest Version: [DATE] - [DATE]" at bounding box center [536, 109] width 145 height 16
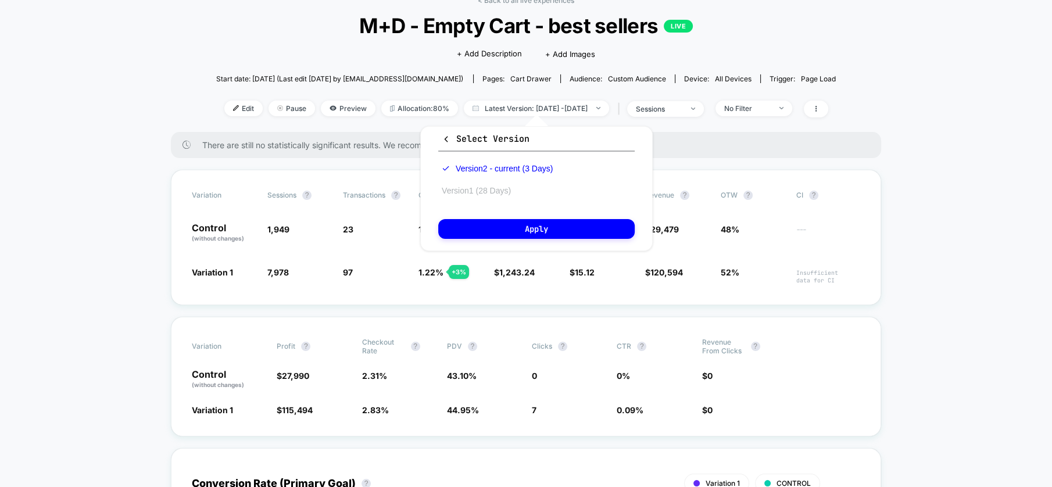
click at [502, 189] on button "Version 1 (28 Days)" at bounding box center [476, 190] width 76 height 10
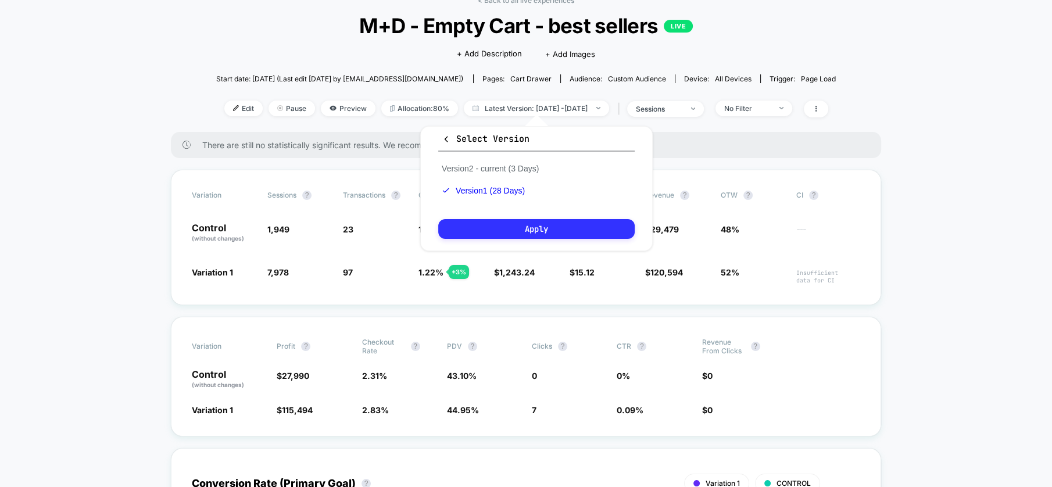
click at [520, 227] on button "Apply" at bounding box center [536, 229] width 196 height 20
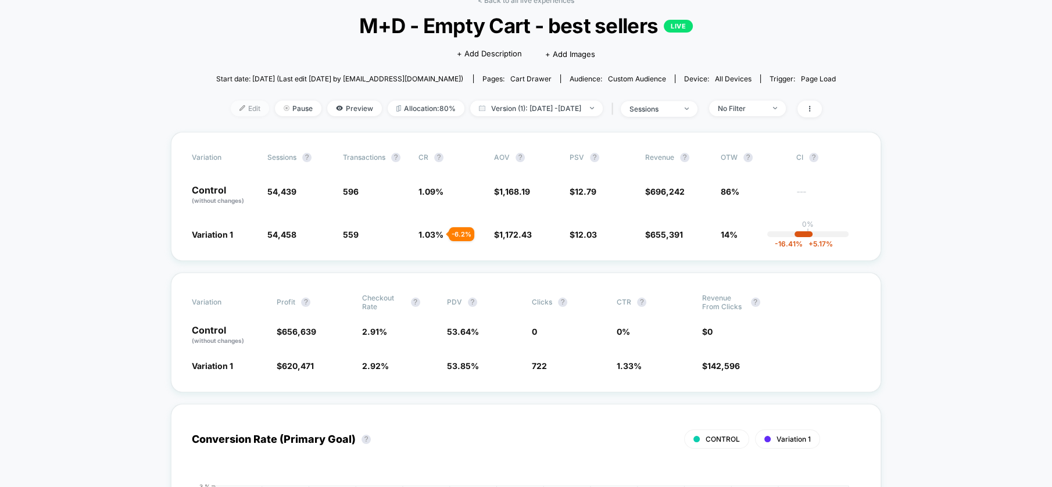
click at [238, 109] on span "Edit" at bounding box center [250, 109] width 38 height 16
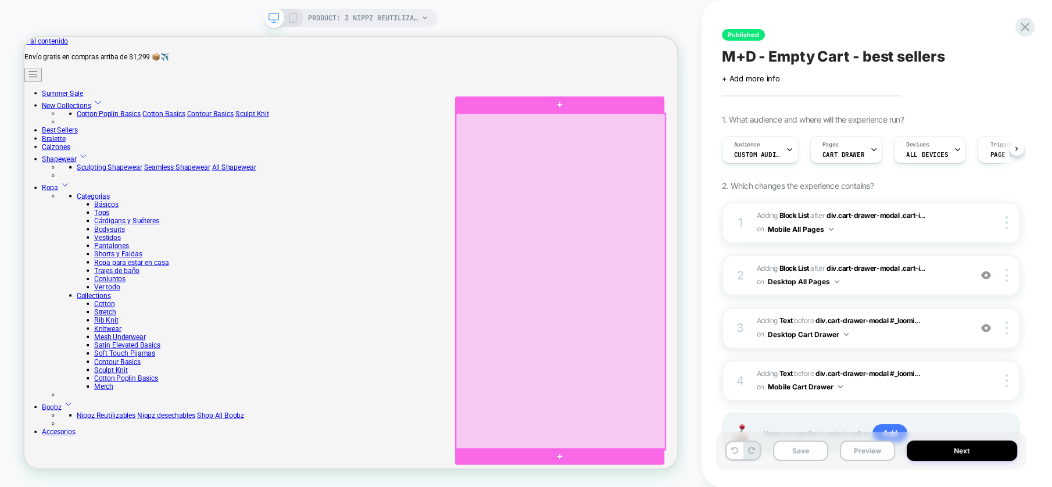
click at [816, 429] on div at bounding box center [739, 363] width 279 height 448
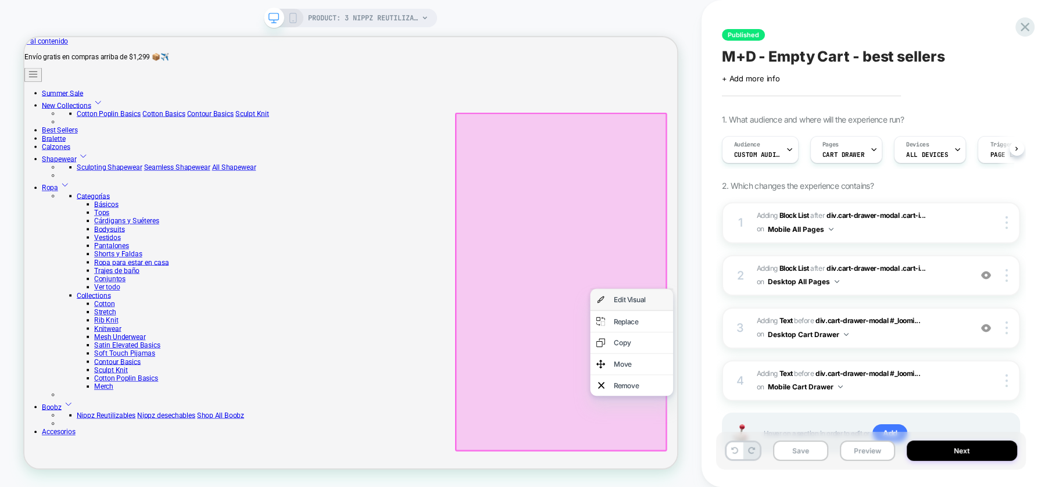
click at [840, 386] on div "Edit Visual" at bounding box center [845, 387] width 71 height 12
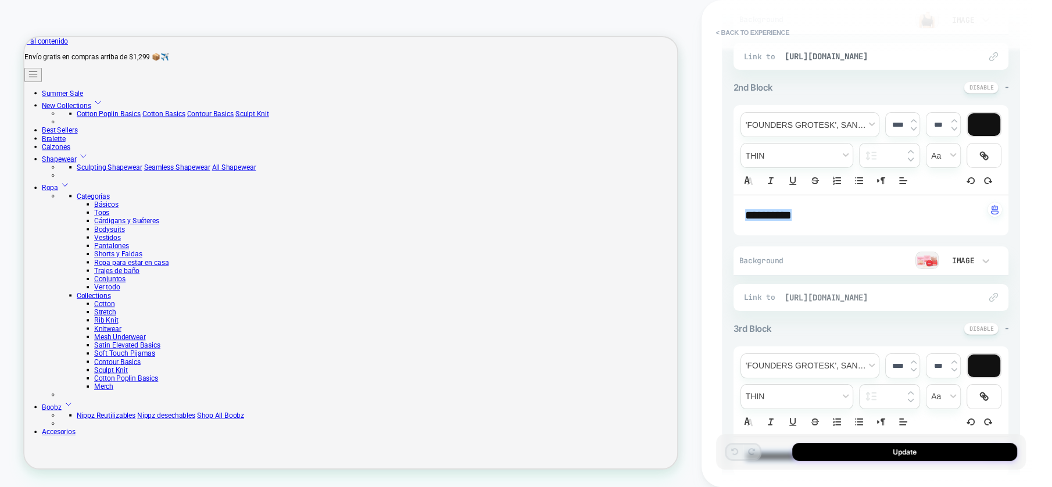
scroll to position [516, 0]
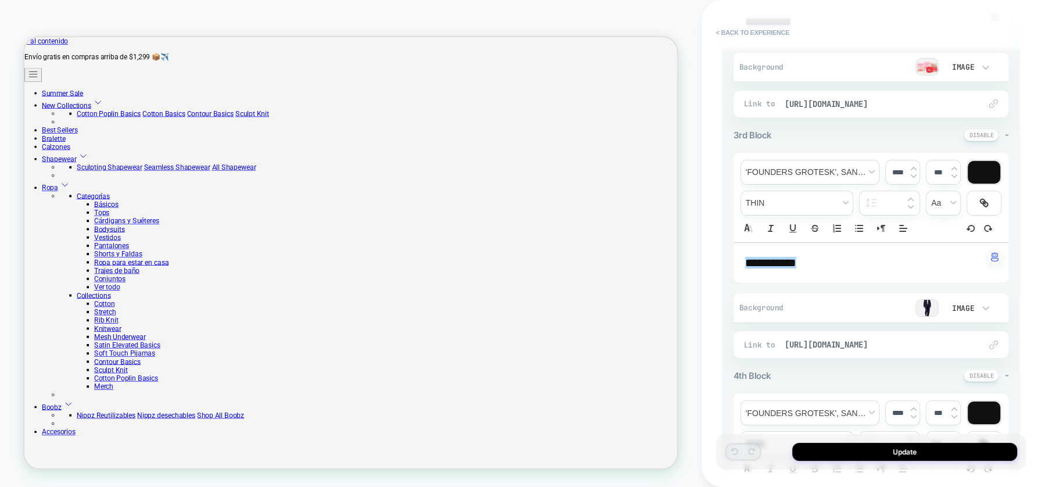
click at [824, 256] on p "**********" at bounding box center [866, 263] width 243 height 16
type input "****"
click at [924, 454] on button "Update" at bounding box center [904, 452] width 225 height 18
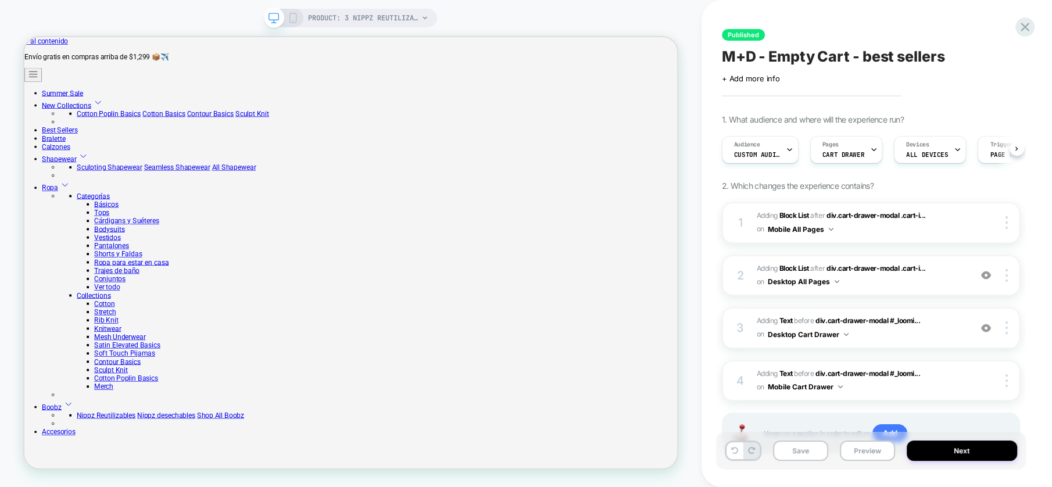
click at [924, 454] on button "Next" at bounding box center [962, 451] width 110 height 20
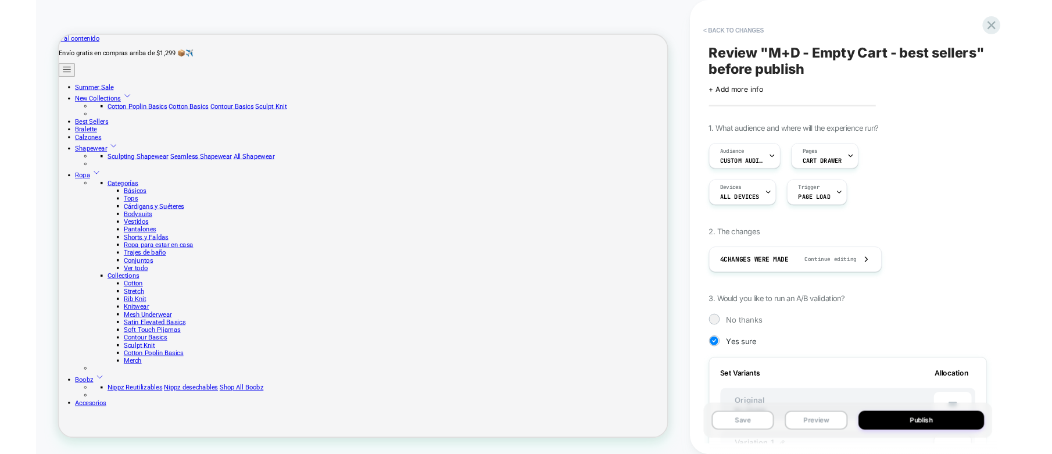
scroll to position [0, 1]
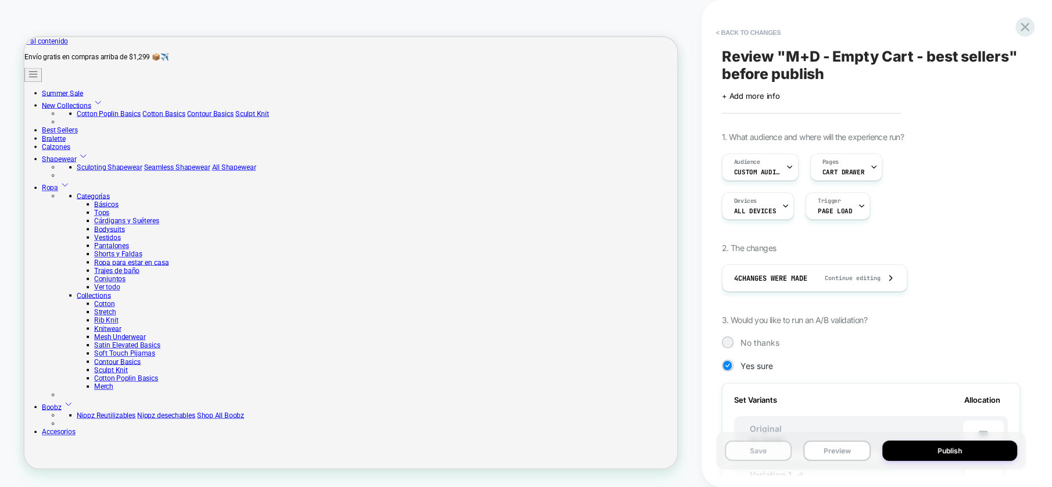
click at [750, 447] on button "Save" at bounding box center [758, 451] width 67 height 20
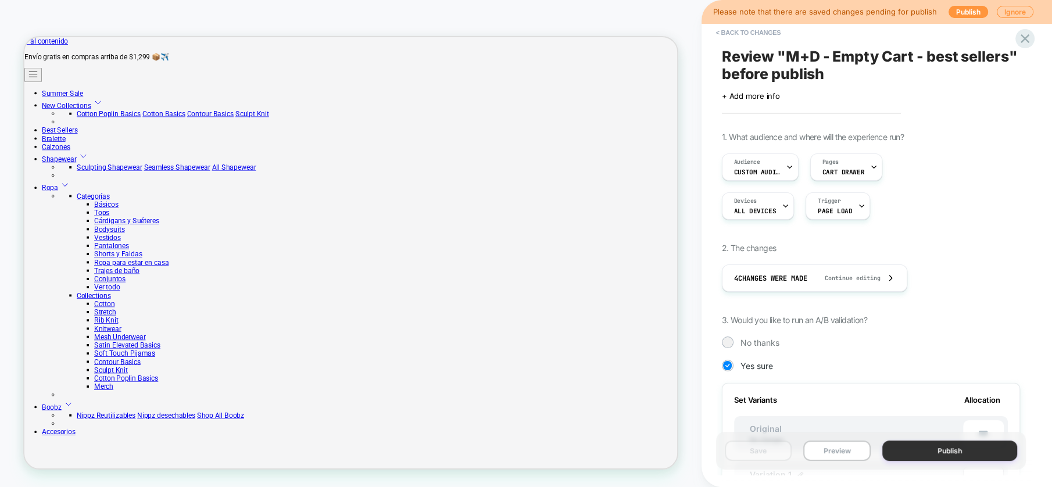
click at [921, 452] on button "Publish" at bounding box center [949, 451] width 135 height 20
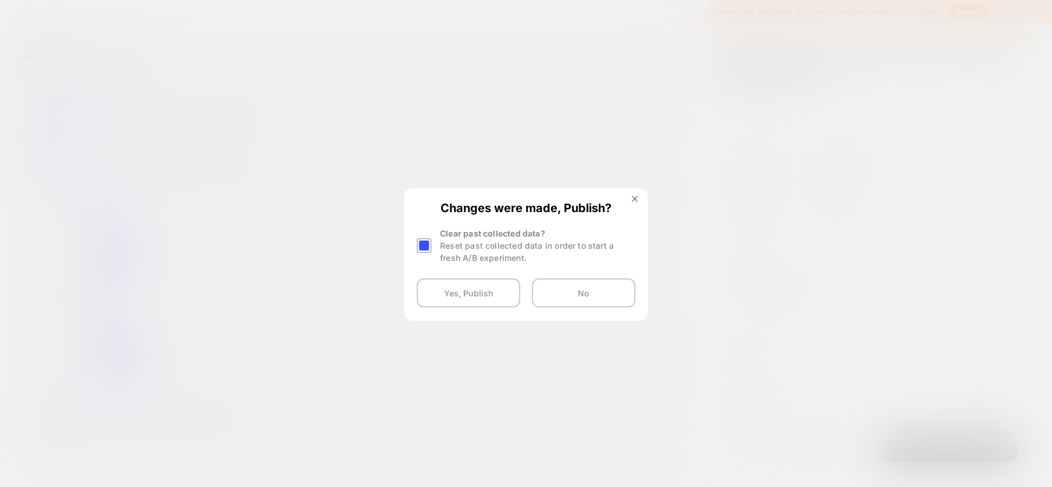
click at [422, 246] on div at bounding box center [424, 245] width 15 height 15
click at [430, 288] on button "Yes, Publish" at bounding box center [468, 292] width 103 height 29
